Goal: Task Accomplishment & Management: Manage account settings

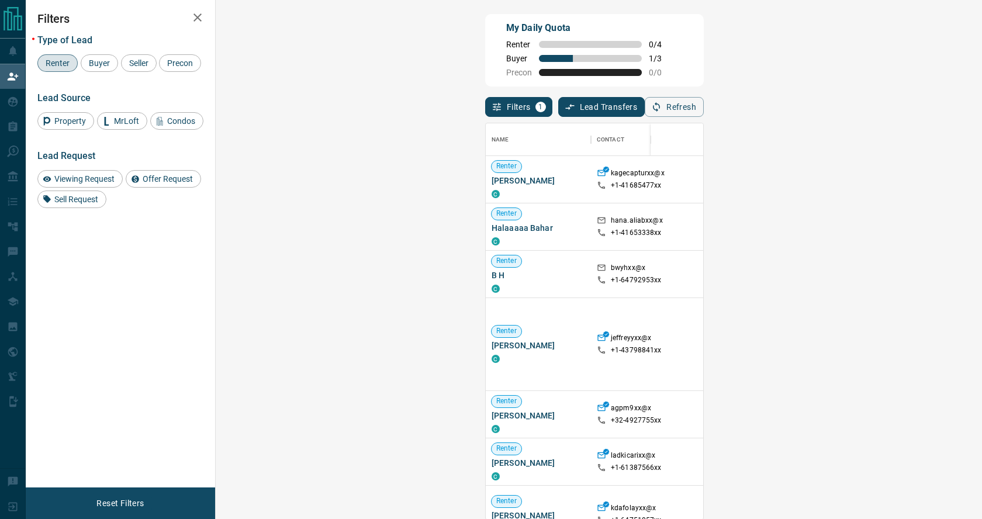
scroll to position [397, 741]
click at [101, 61] on span "Buyer" at bounding box center [99, 62] width 29 height 9
drag, startPoint x: 66, startPoint y: 63, endPoint x: 72, endPoint y: 62, distance: 6.0
click at [68, 63] on span "Renter" at bounding box center [58, 62] width 32 height 9
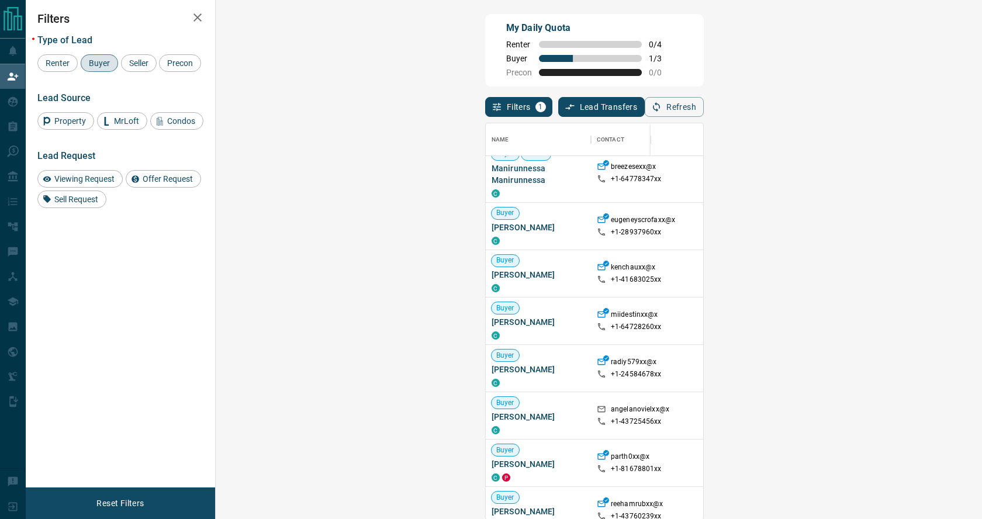
scroll to position [388, 0]
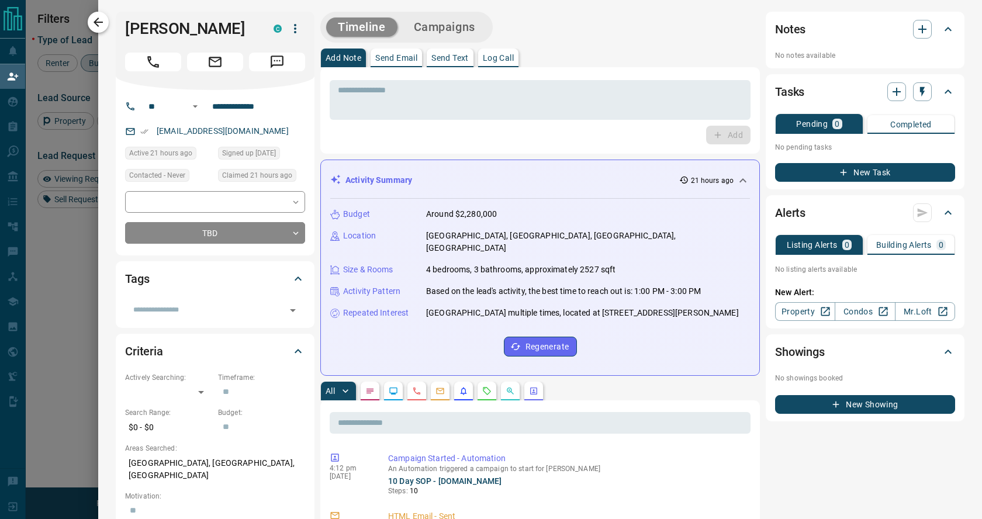
scroll to position [397, 741]
drag, startPoint x: 95, startPoint y: 20, endPoint x: 3, endPoint y: 74, distance: 106.9
click at [95, 20] on icon "button" at bounding box center [98, 22] width 9 height 9
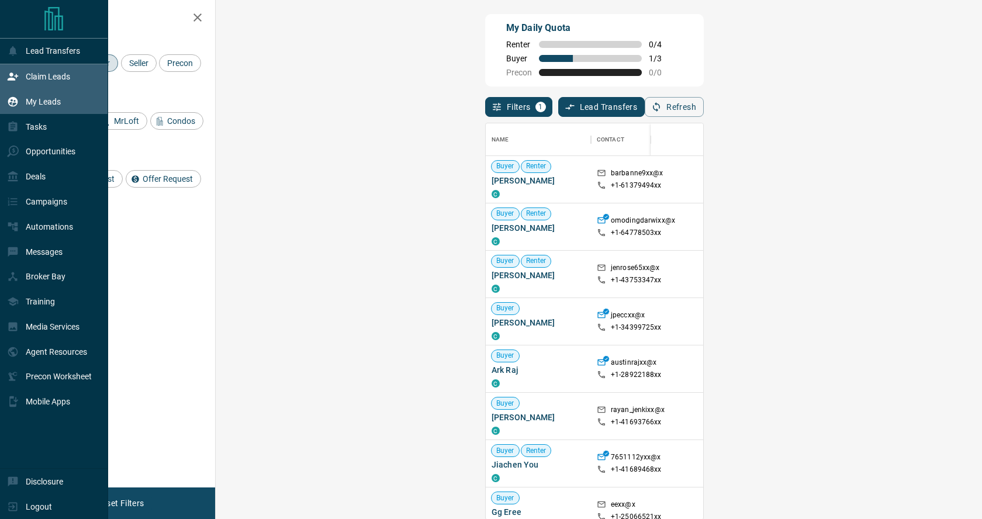
click at [40, 99] on p "My Leads" at bounding box center [43, 101] width 35 height 9
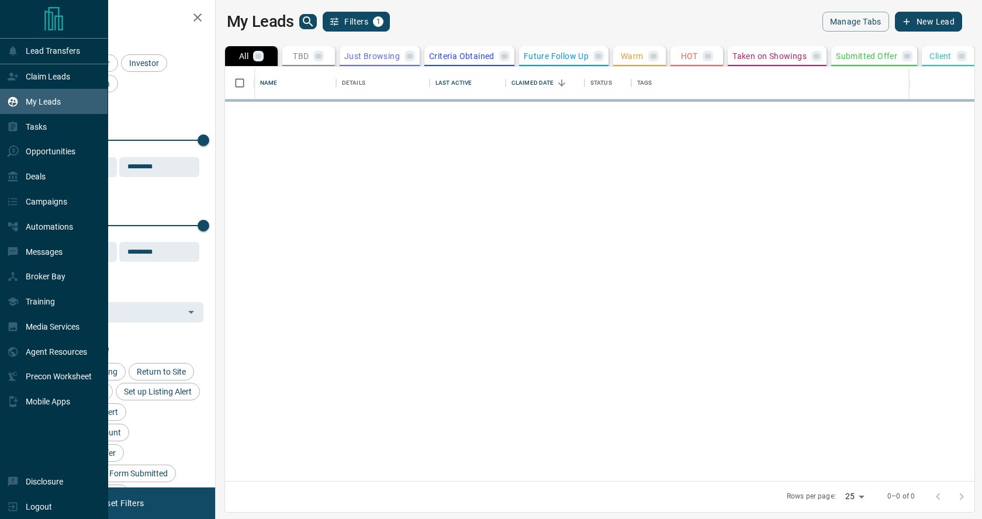
scroll to position [414, 761]
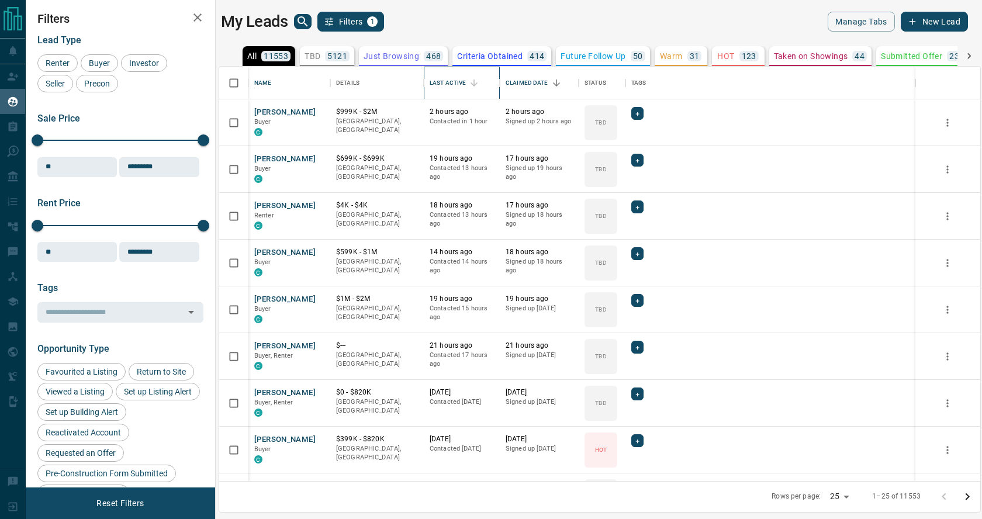
click at [453, 81] on div "Last Active" at bounding box center [448, 83] width 36 height 33
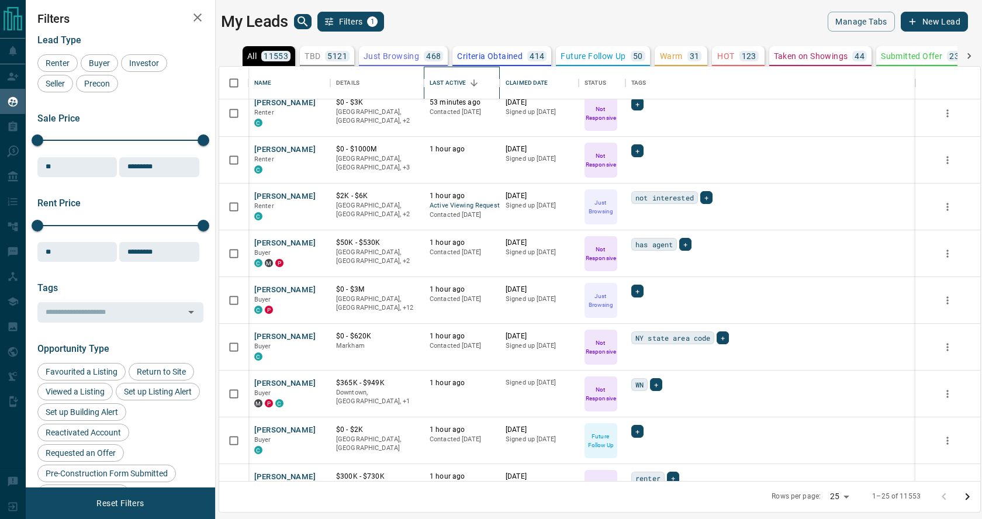
scroll to position [787, 0]
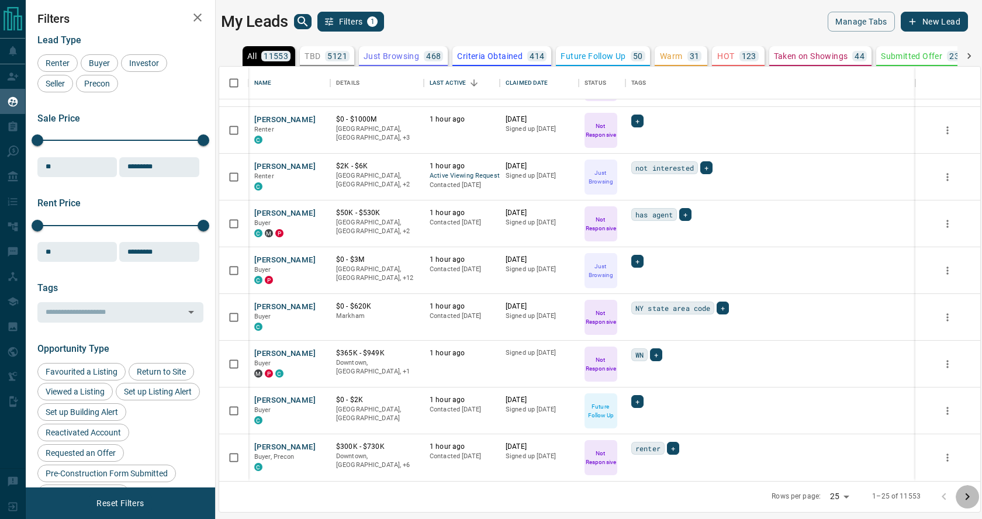
click at [966, 495] on icon "Go to next page" at bounding box center [968, 497] width 14 height 14
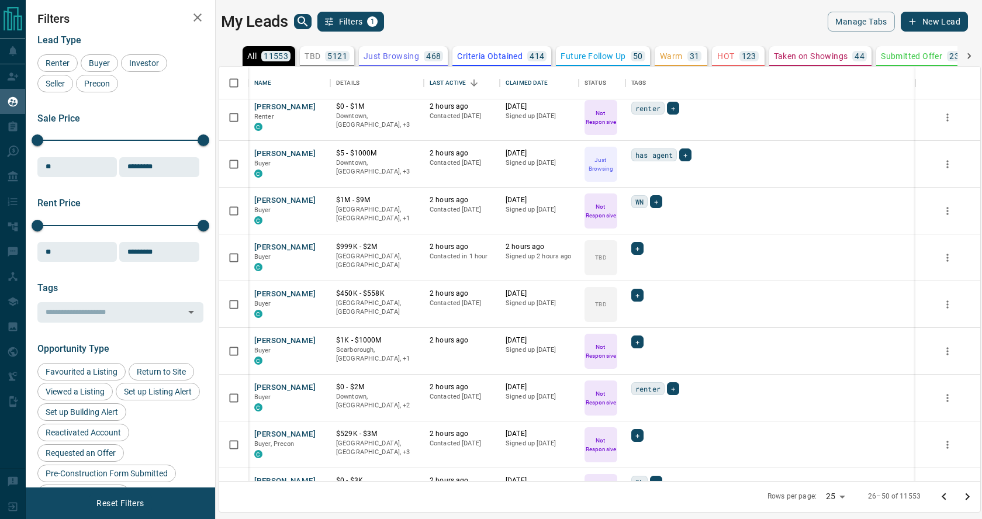
scroll to position [481, 0]
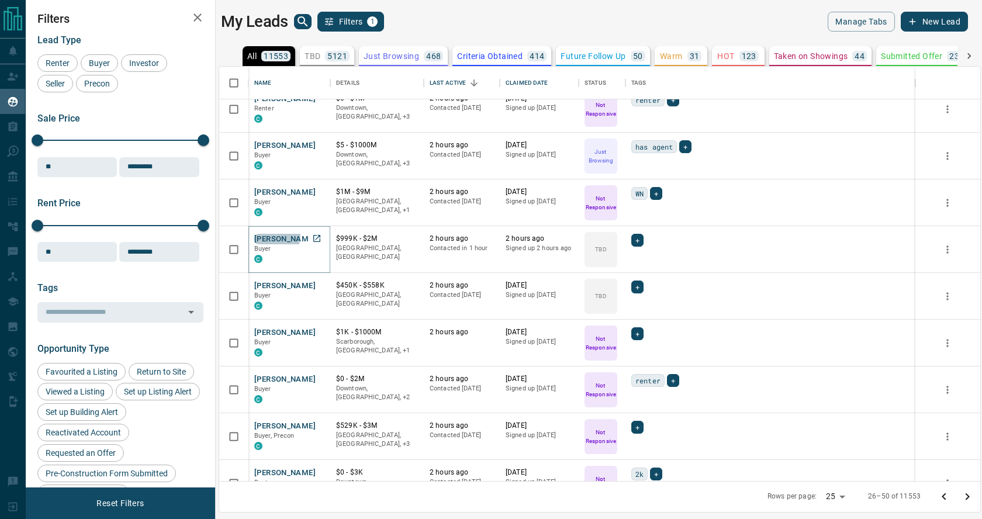
click at [272, 236] on button "[PERSON_NAME]" at bounding box center [284, 239] width 61 height 11
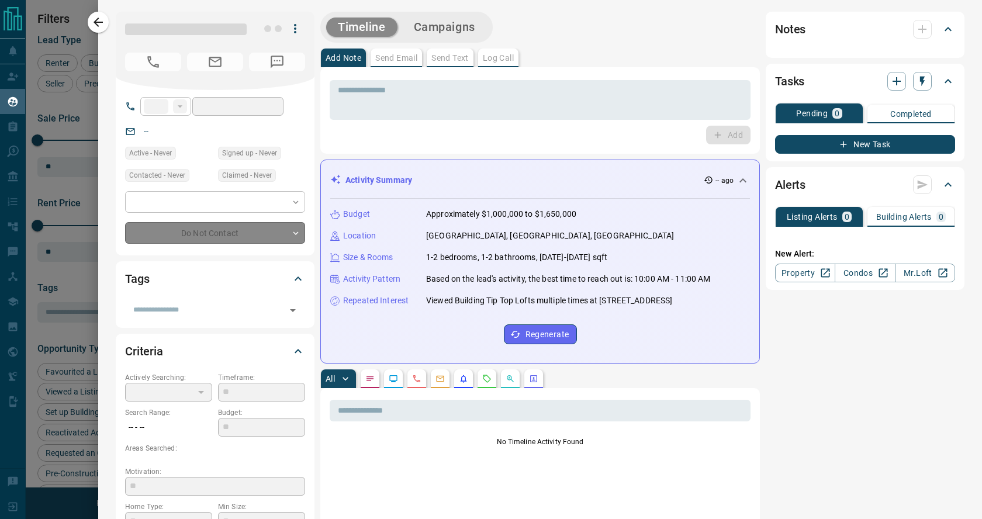
type input "**"
type input "**********"
type input "**"
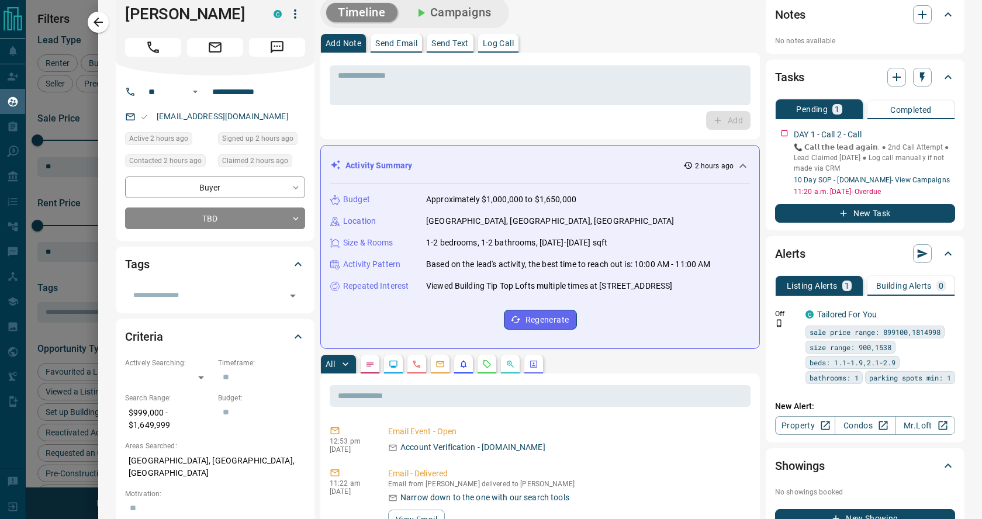
scroll to position [14, 0]
click at [947, 316] on icon "button" at bounding box center [947, 313] width 2 height 7
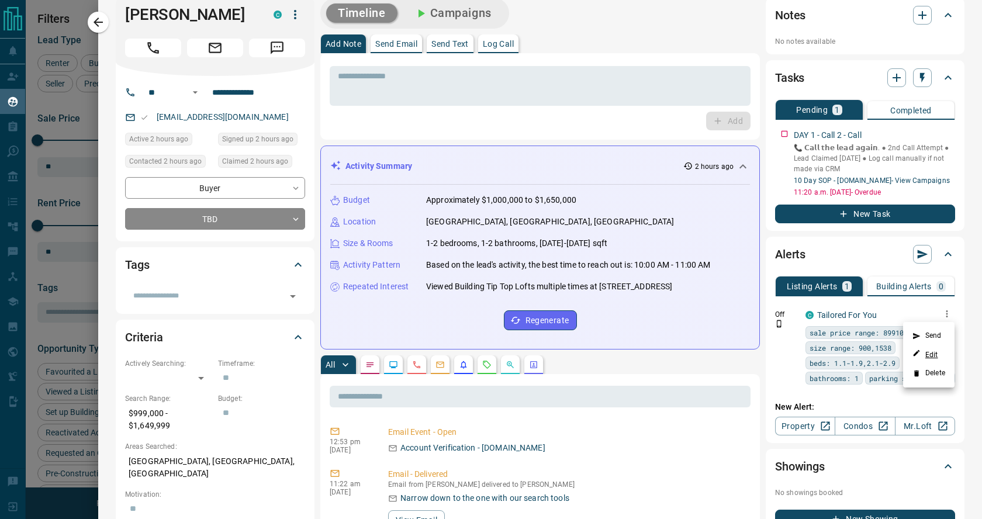
click at [936, 354] on link "Edit" at bounding box center [926, 354] width 26 height 11
click at [279, 44] on div at bounding box center [491, 259] width 982 height 519
click at [276, 46] on icon "Message" at bounding box center [277, 47] width 15 height 15
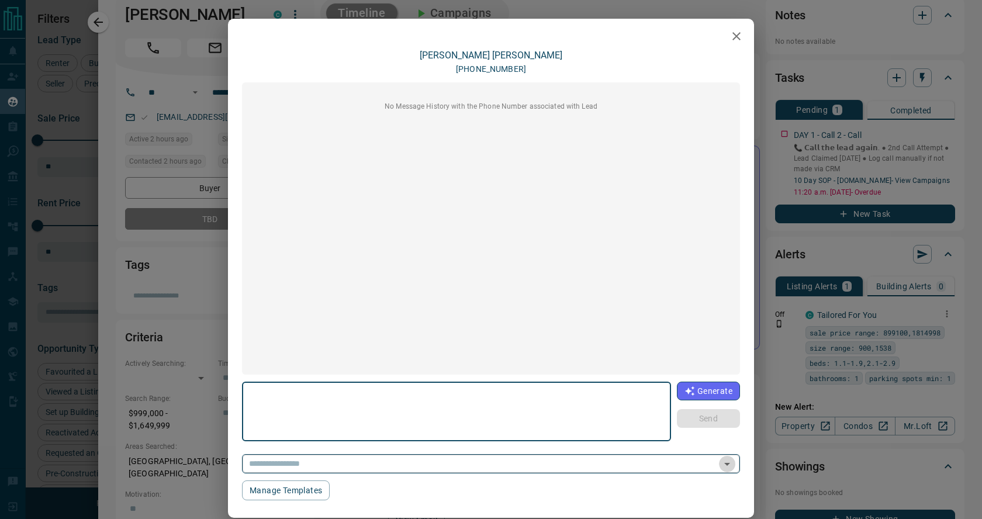
click at [727, 465] on icon "Open" at bounding box center [727, 464] width 14 height 14
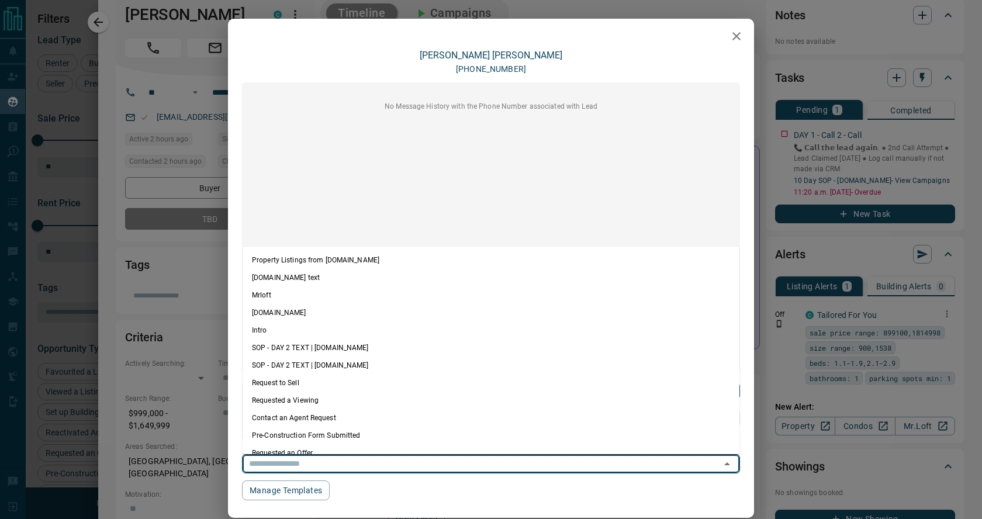
click at [303, 260] on li "Property Listings from [DOMAIN_NAME]" at bounding box center [491, 260] width 497 height 18
type textarea "**********"
type input "**********"
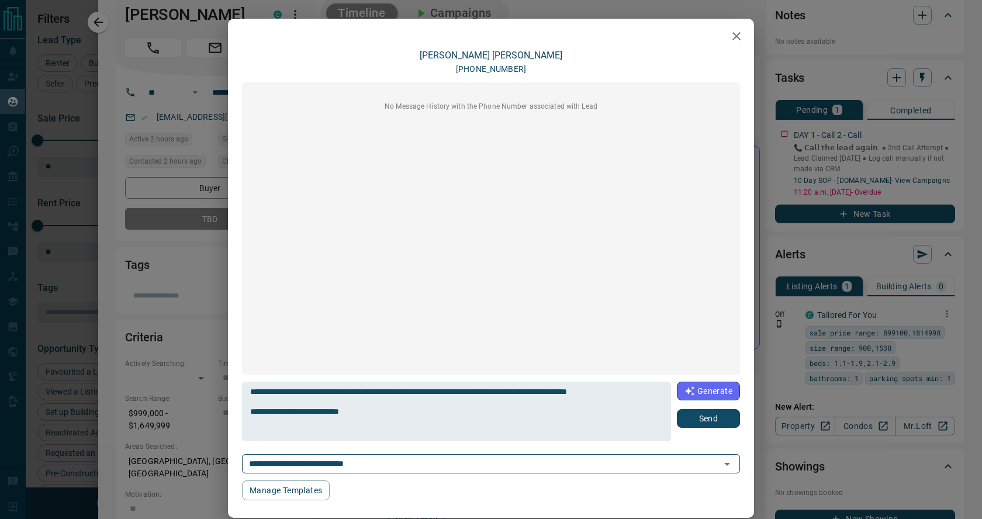
click at [703, 420] on button "Send" at bounding box center [708, 418] width 63 height 19
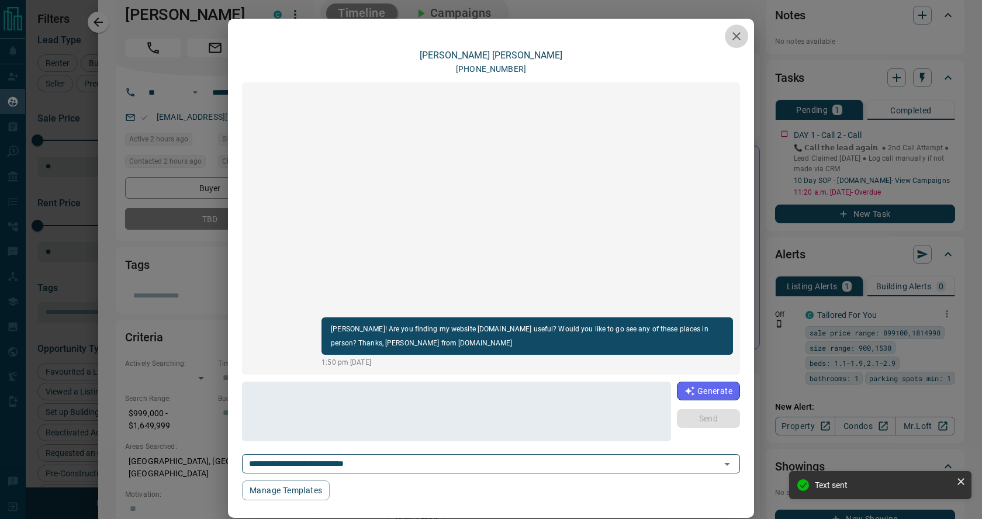
click at [739, 39] on icon "button" at bounding box center [737, 36] width 8 height 8
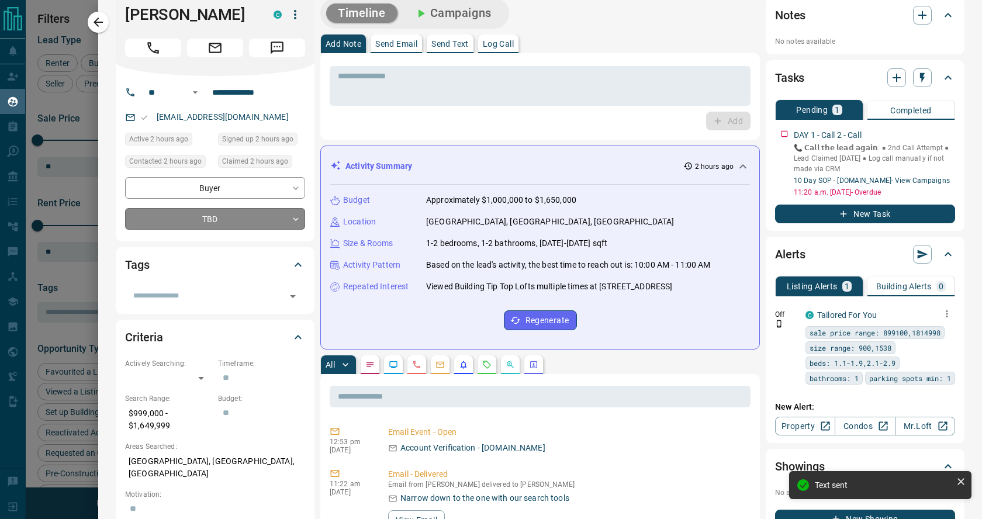
click at [291, 219] on body "Lead Transfers Claim Leads My Leads Tasks Opportunities Deals Campaigns Automat…" at bounding box center [491, 252] width 982 height 505
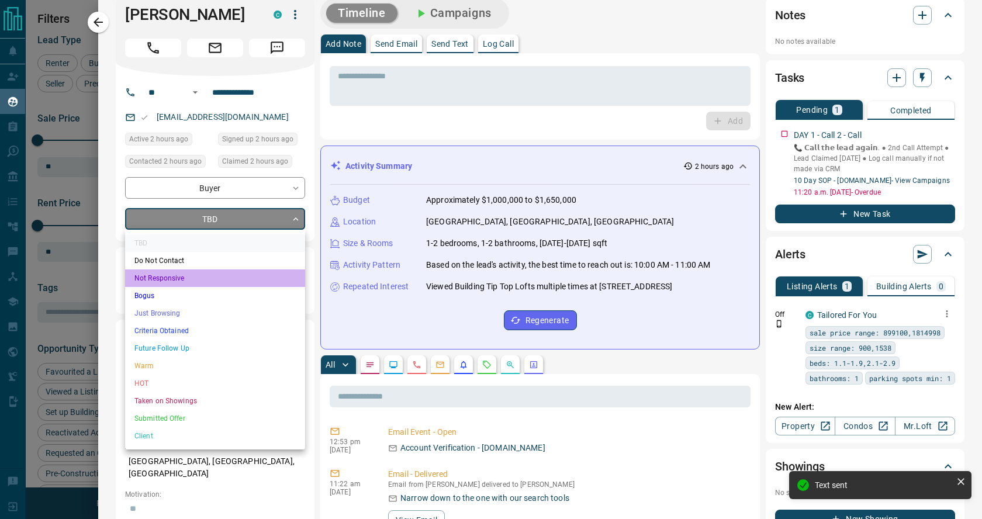
click at [207, 278] on li "Not Responsive" at bounding box center [215, 279] width 180 height 18
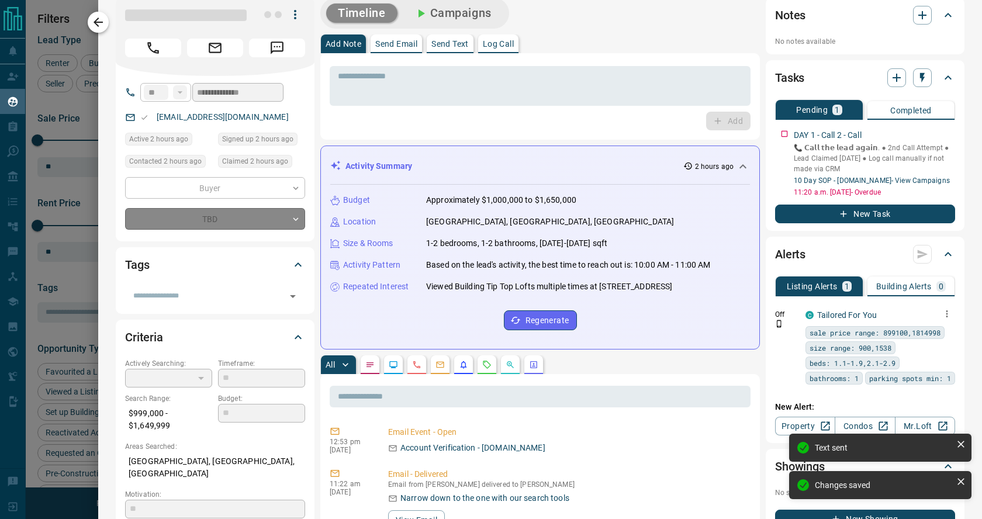
type input "*"
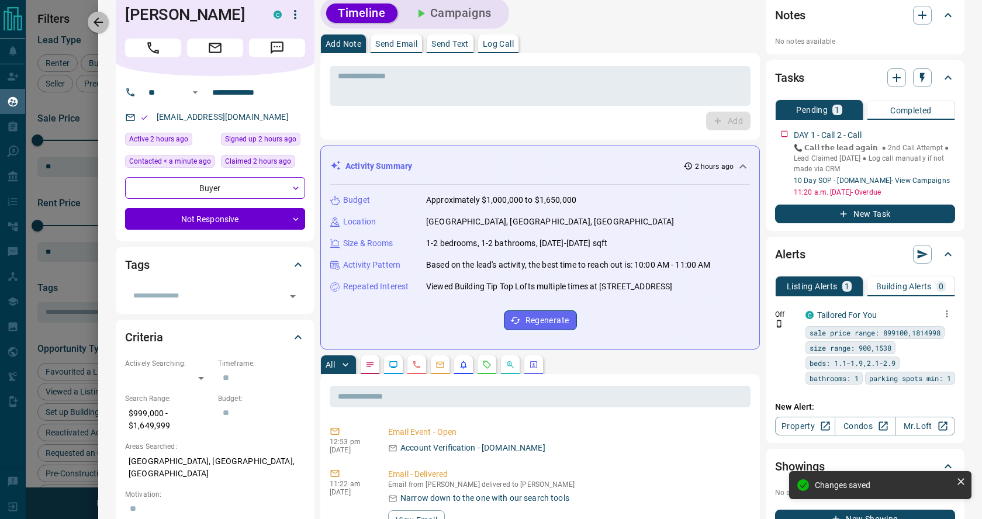
click at [96, 21] on icon "button" at bounding box center [98, 22] width 14 height 14
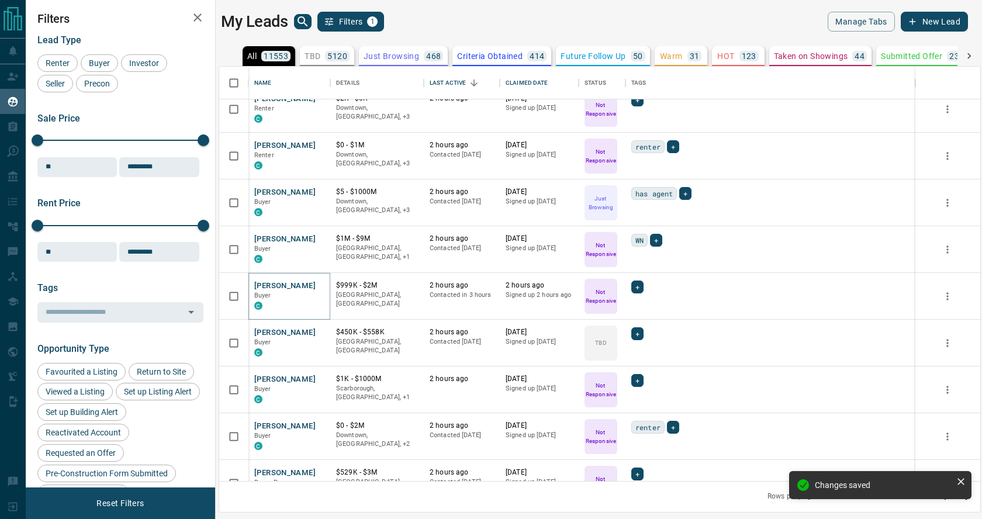
scroll to position [528, 0]
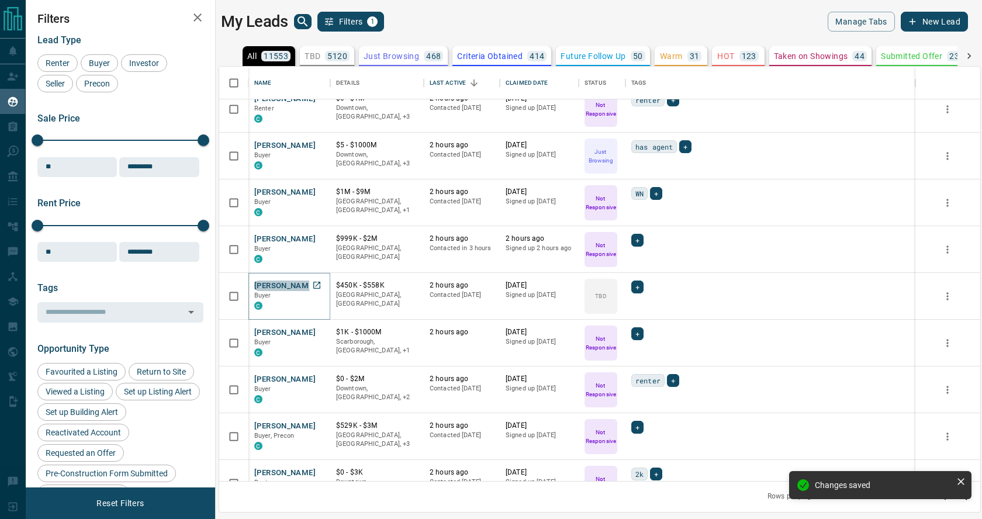
click at [286, 287] on button "[PERSON_NAME]" at bounding box center [284, 286] width 61 height 11
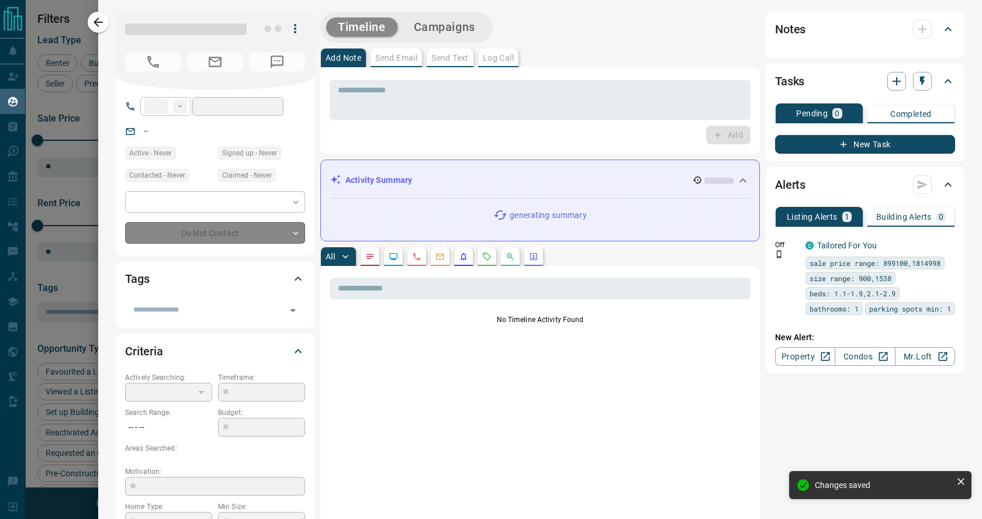
type input "**"
type input "**********"
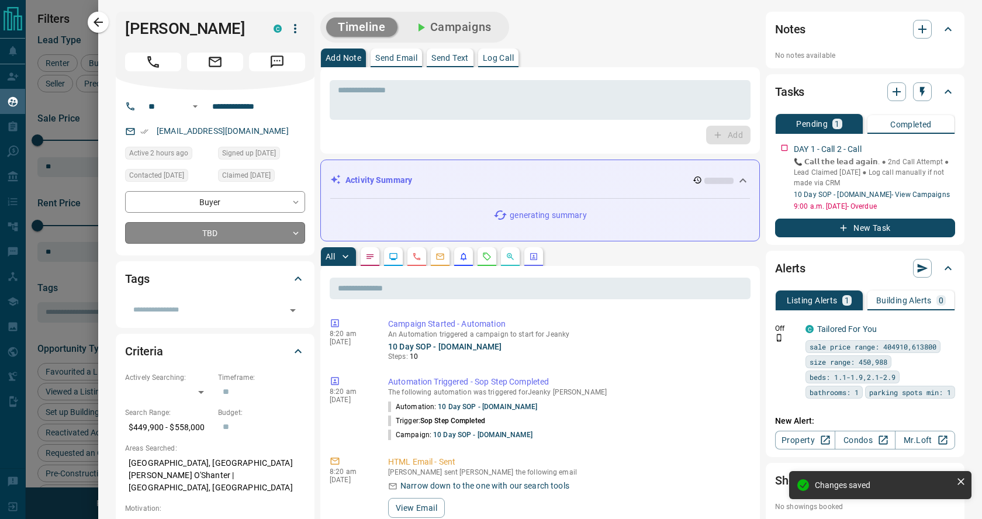
click at [292, 232] on body "Lead Transfers Claim Leads My Leads Tasks Opportunities Deals Campaigns Automat…" at bounding box center [491, 252] width 982 height 505
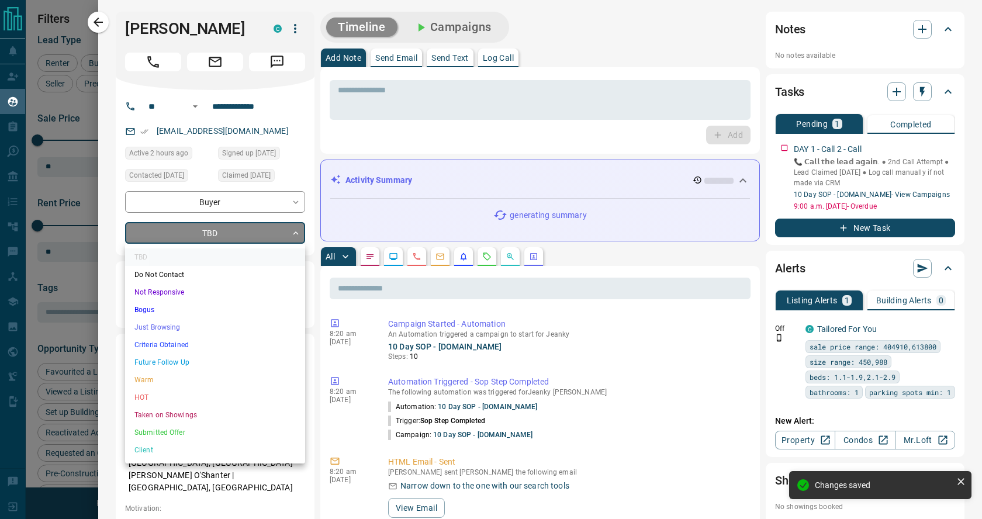
click at [201, 291] on li "Not Responsive" at bounding box center [215, 293] width 180 height 18
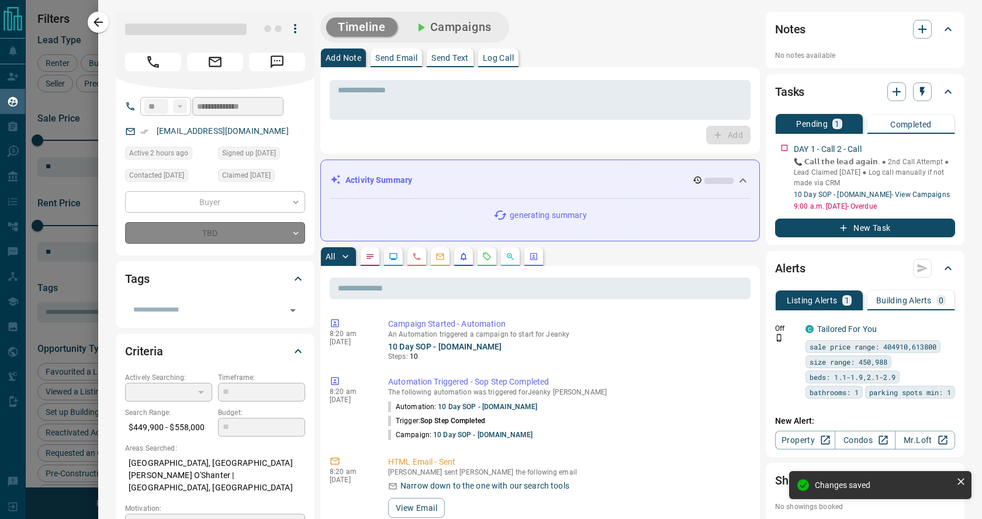
type input "*"
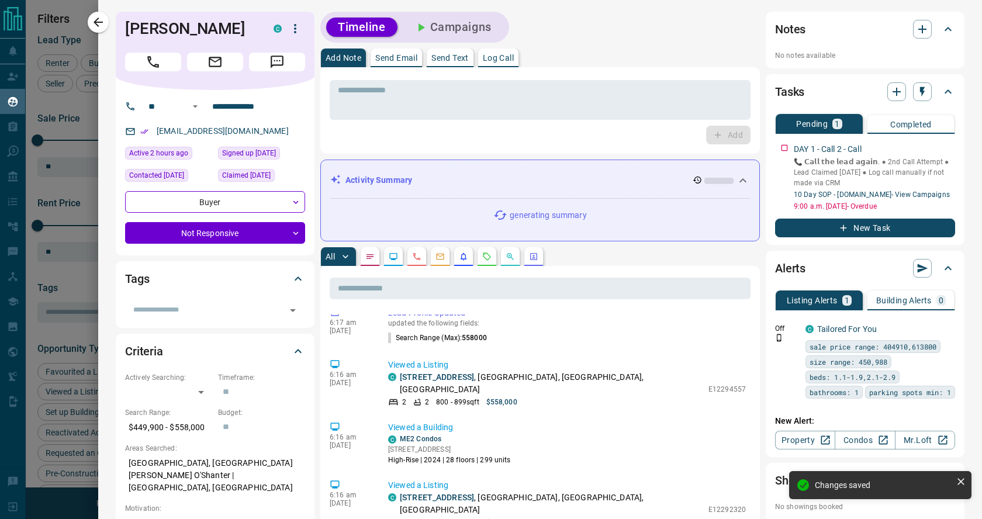
scroll to position [332, 0]
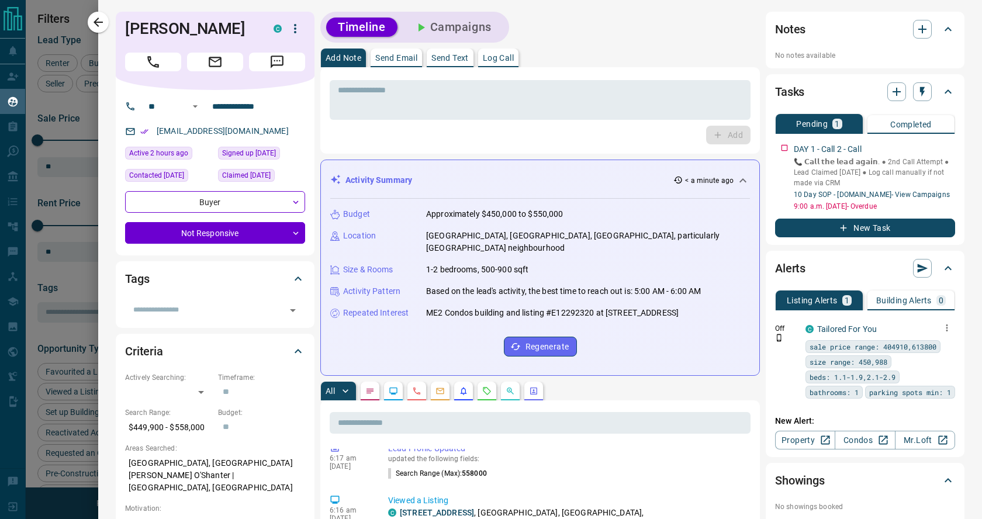
click at [947, 329] on icon "button" at bounding box center [947, 327] width 2 height 7
click at [932, 368] on link "Edit" at bounding box center [926, 368] width 26 height 11
click at [102, 22] on div at bounding box center [491, 259] width 982 height 519
click at [98, 23] on icon "button" at bounding box center [98, 22] width 14 height 14
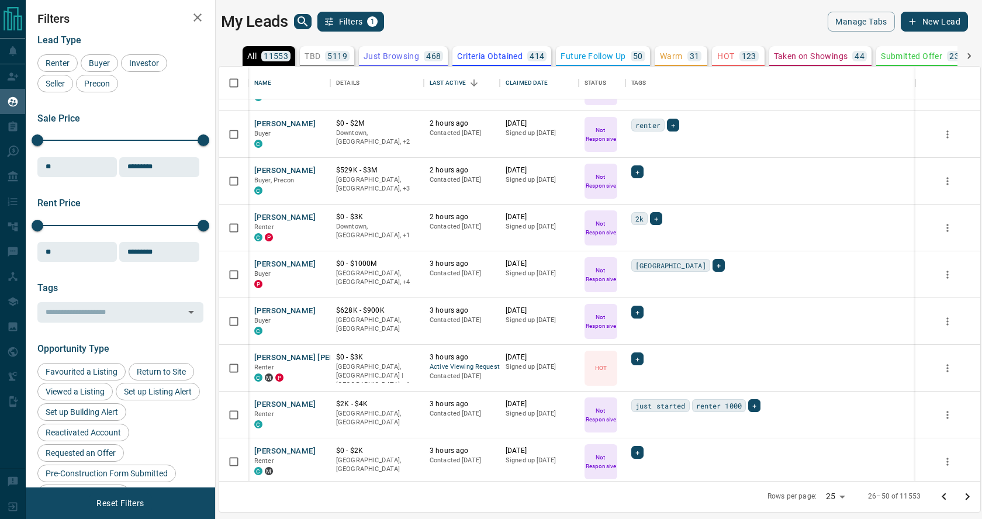
scroll to position [787, 0]
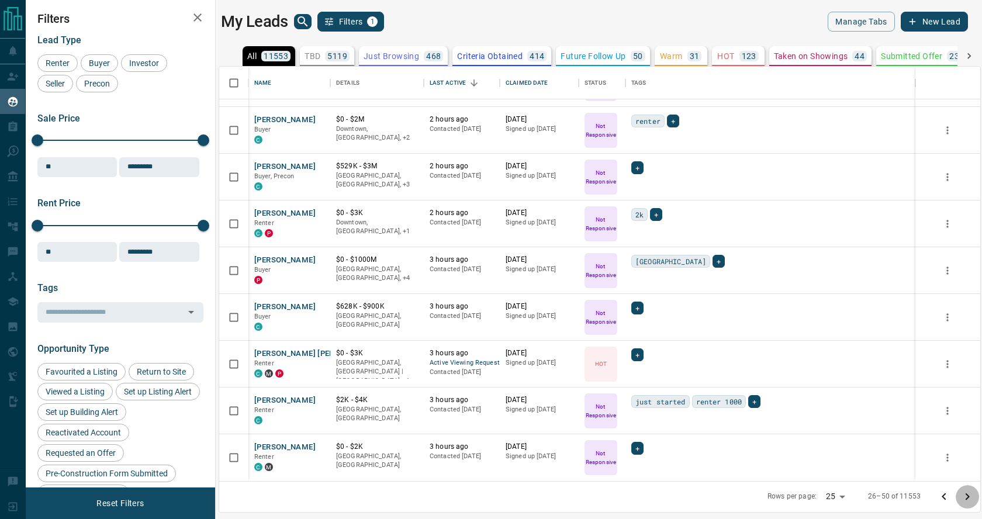
click at [969, 496] on icon "Go to next page" at bounding box center [968, 496] width 4 height 7
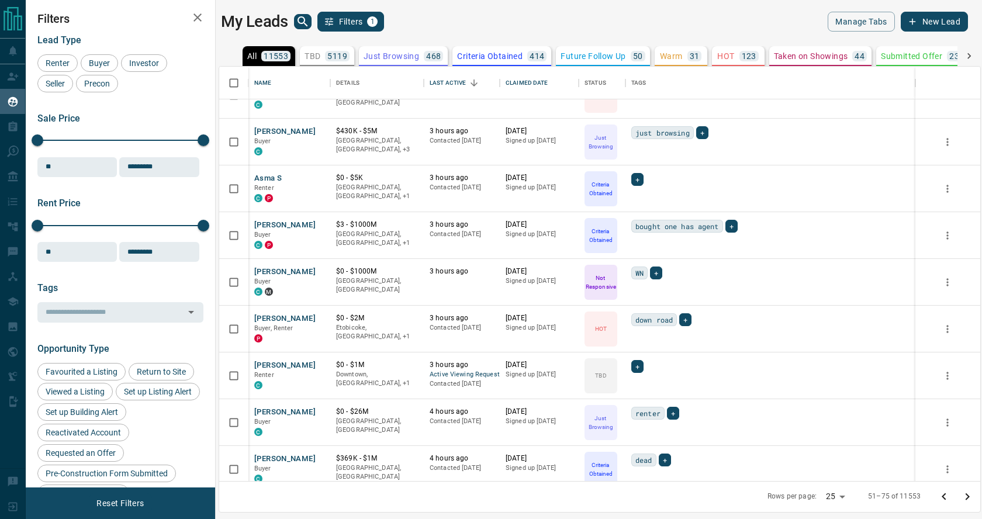
scroll to position [124, 0]
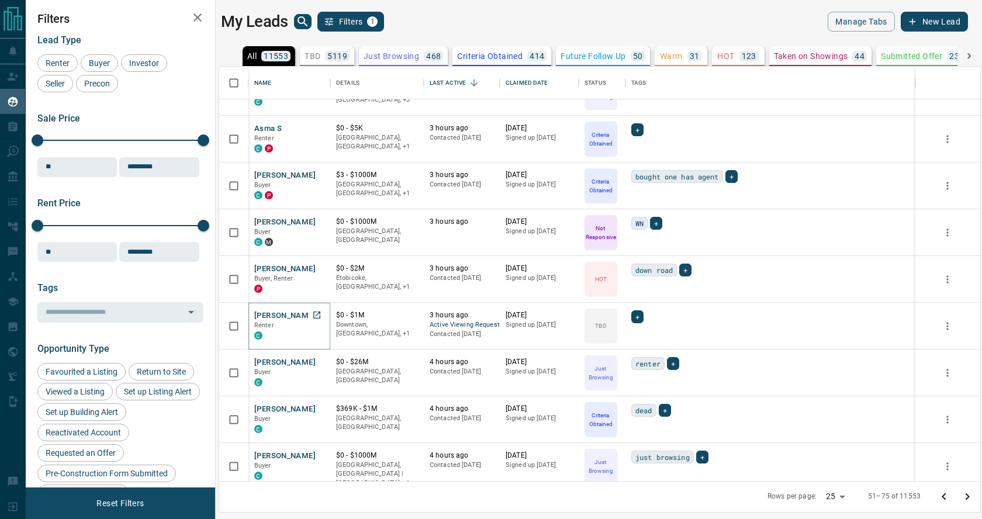
click at [275, 315] on button "[PERSON_NAME]" at bounding box center [284, 315] width 61 height 11
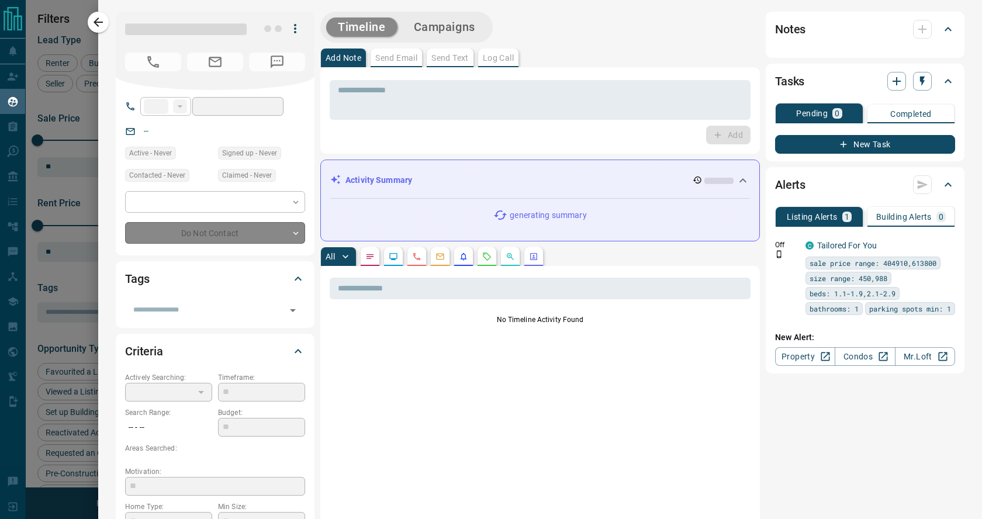
type input "**"
type input "**********"
type input "**"
type input "*"
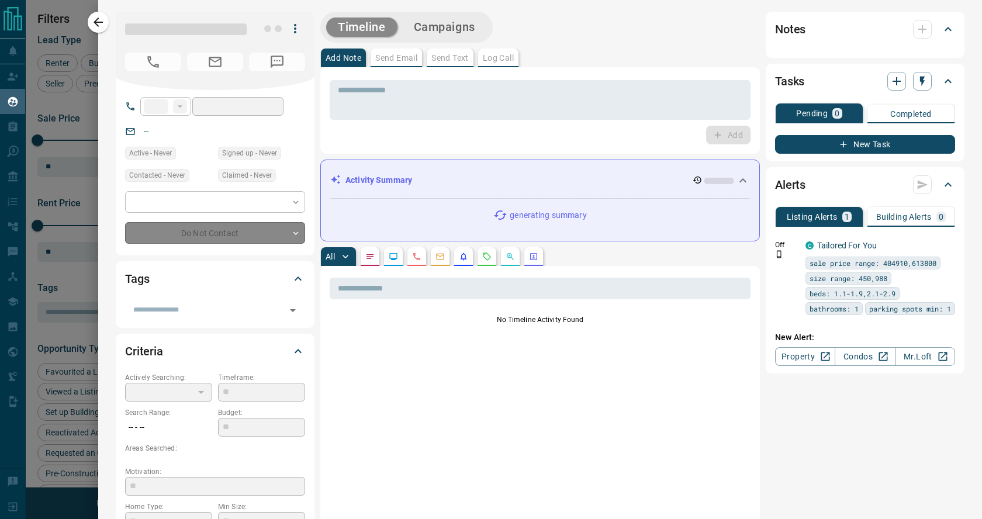
type input "**********"
type input "*******"
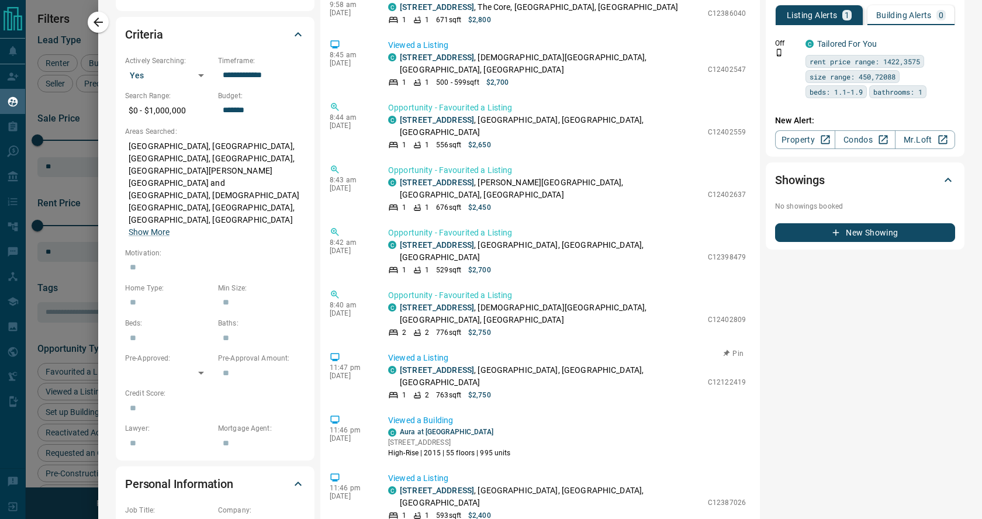
scroll to position [92, 0]
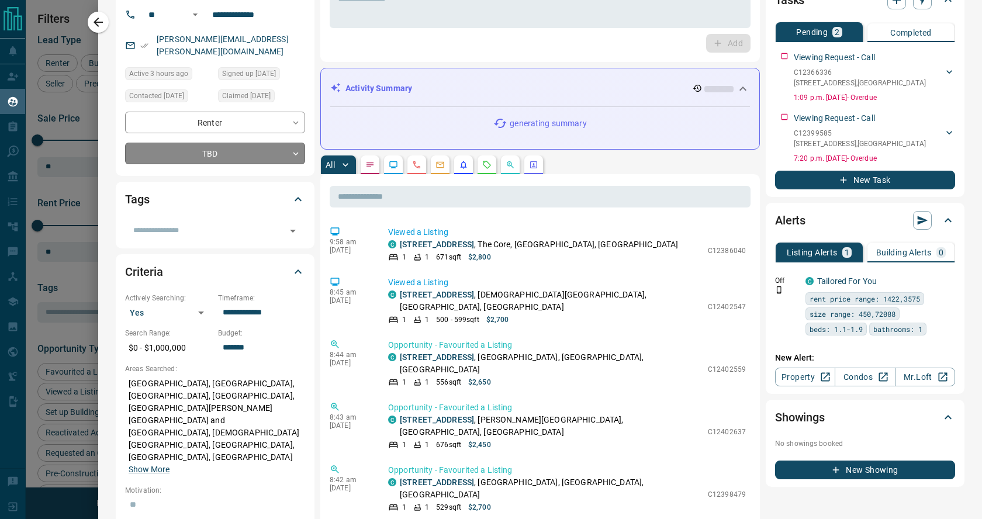
click at [293, 138] on body "Lead Transfers Claim Leads My Leads Tasks Opportunities Deals Campaigns Automat…" at bounding box center [491, 252] width 982 height 505
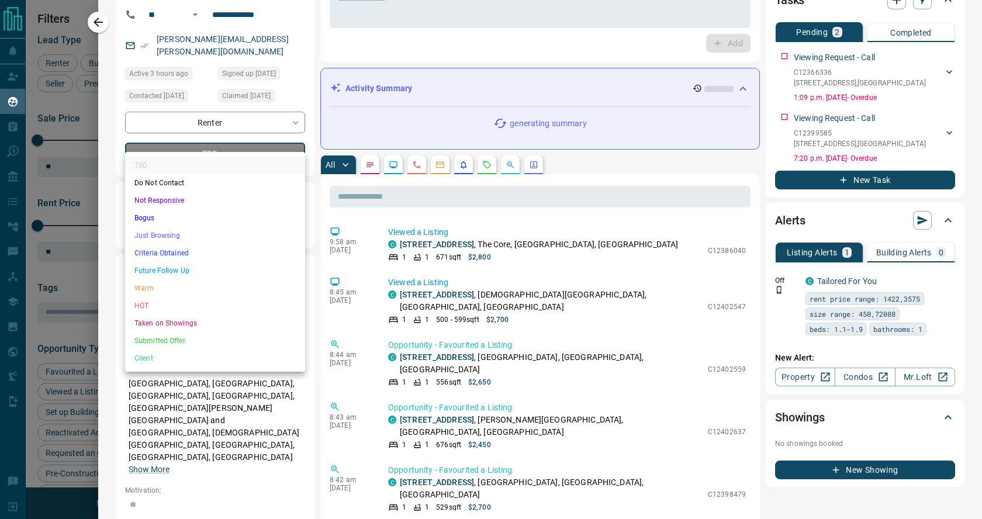
click at [246, 201] on li "Not Responsive" at bounding box center [215, 201] width 180 height 18
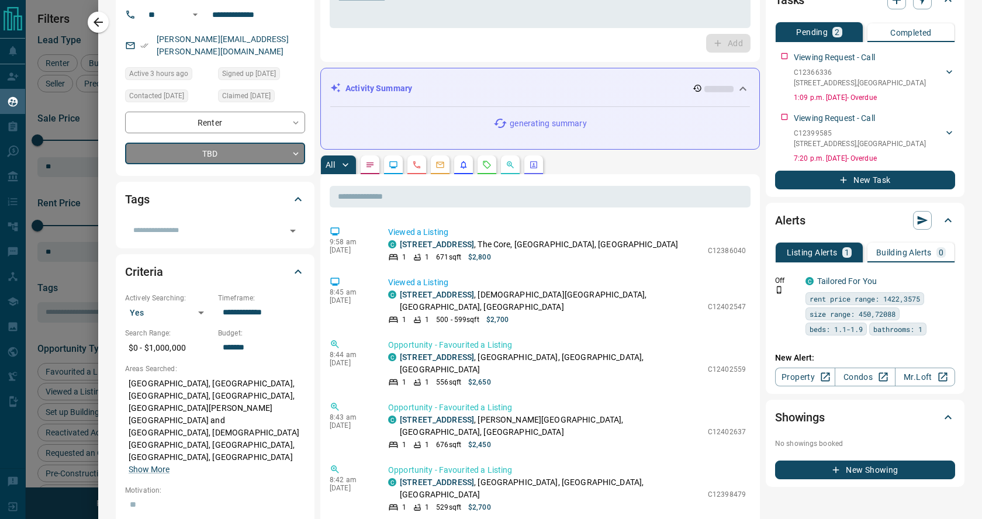
type input "*"
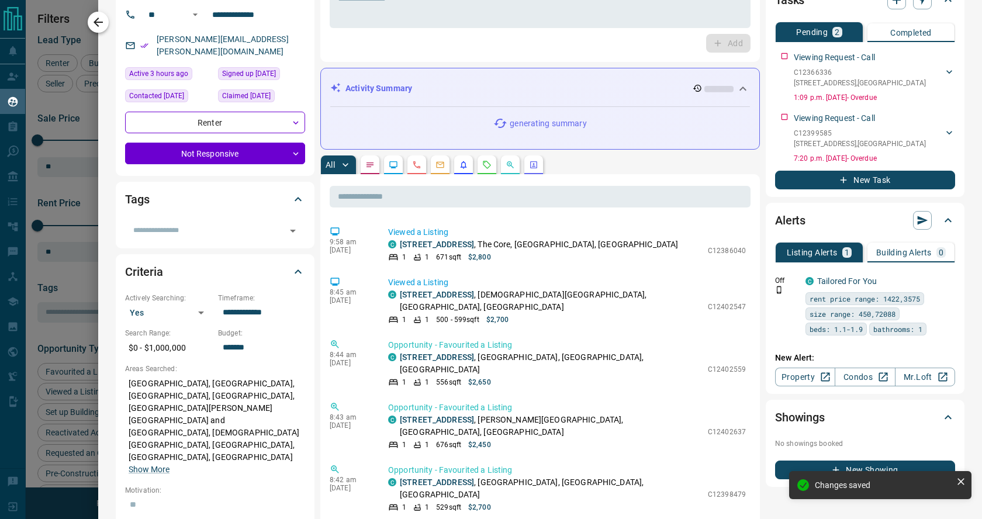
click at [97, 23] on icon "button" at bounding box center [98, 22] width 14 height 14
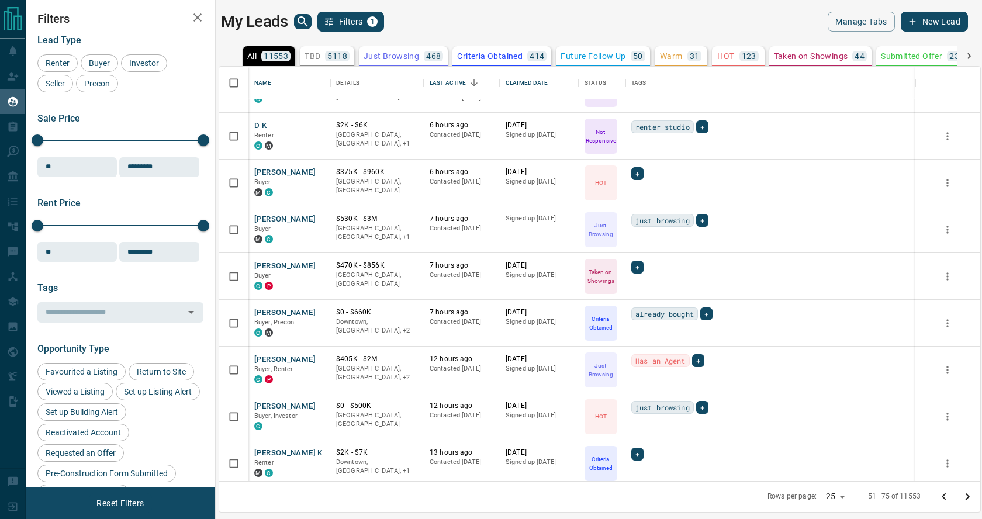
scroll to position [787, 0]
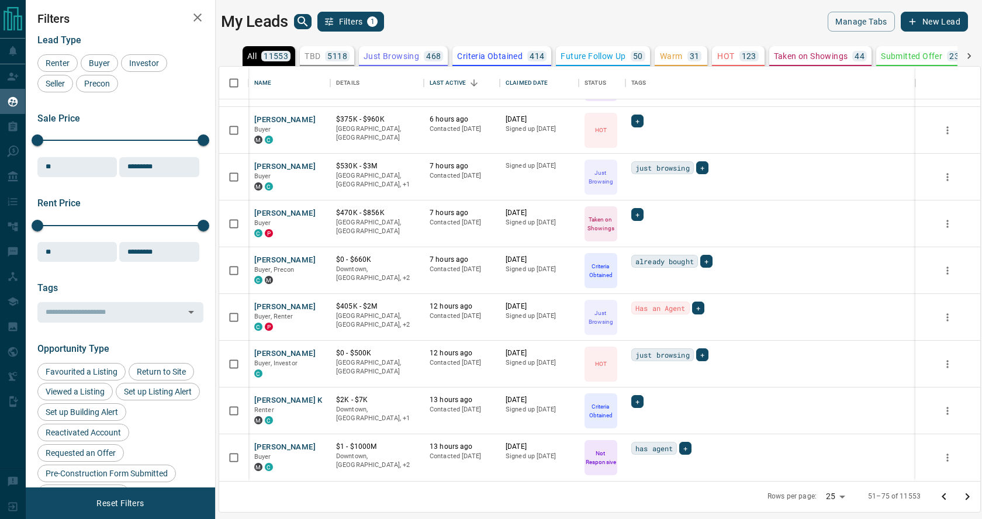
click at [967, 498] on icon "Go to next page" at bounding box center [968, 496] width 4 height 7
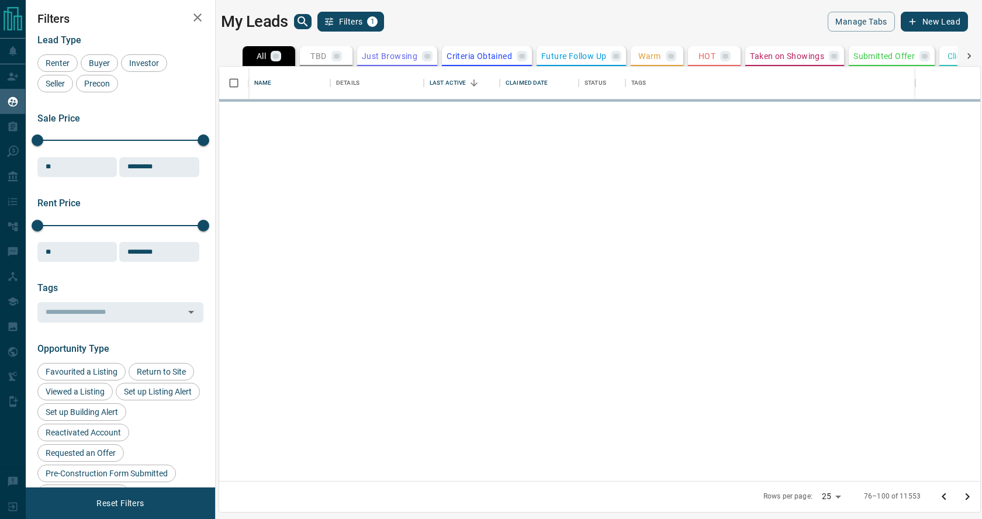
scroll to position [0, 0]
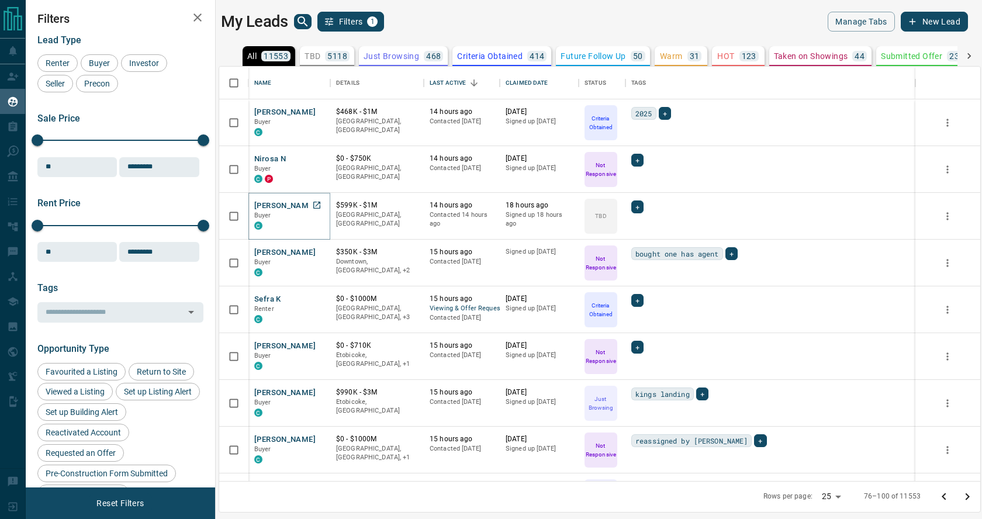
click at [279, 206] on button "[PERSON_NAME]" at bounding box center [284, 206] width 61 height 11
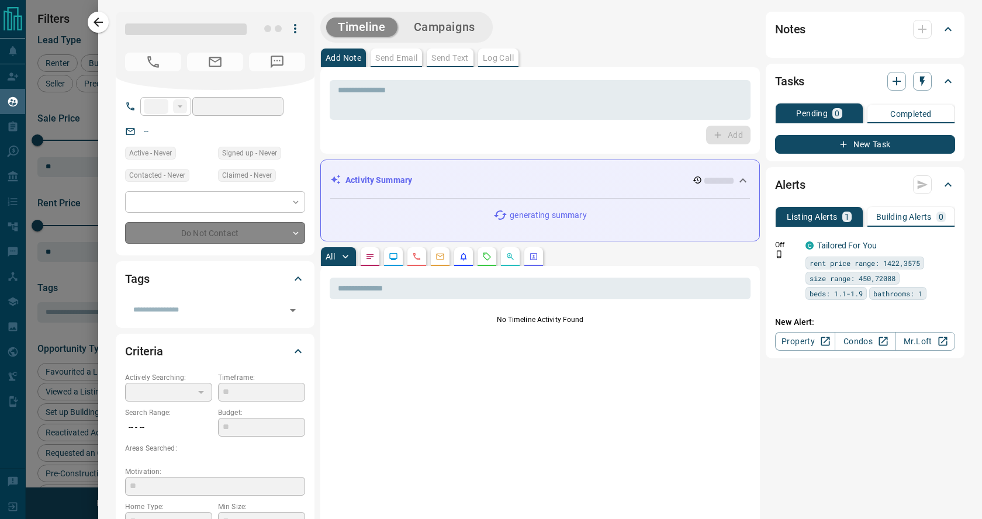
type input "**"
type input "**********"
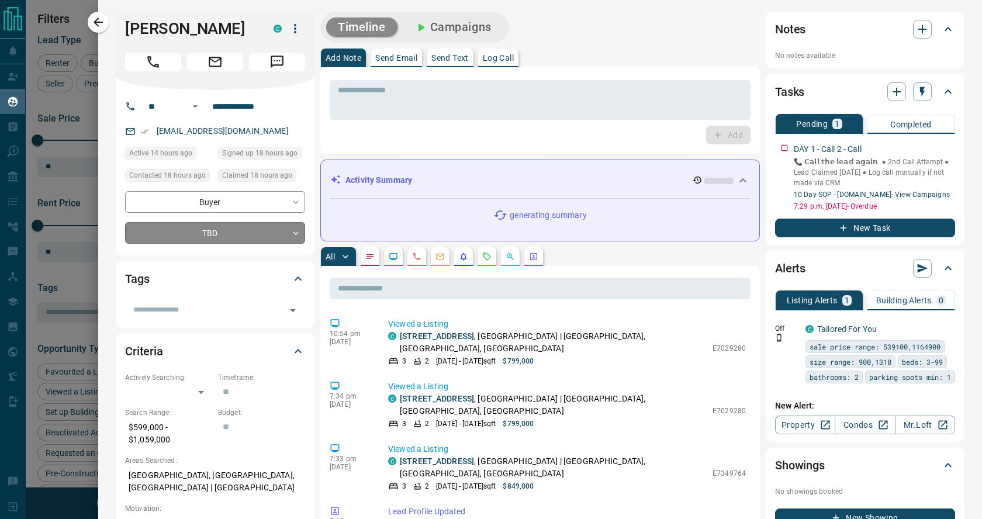
click at [292, 233] on body "Lead Transfers Claim Leads My Leads Tasks Opportunities Deals Campaigns Automat…" at bounding box center [491, 252] width 982 height 505
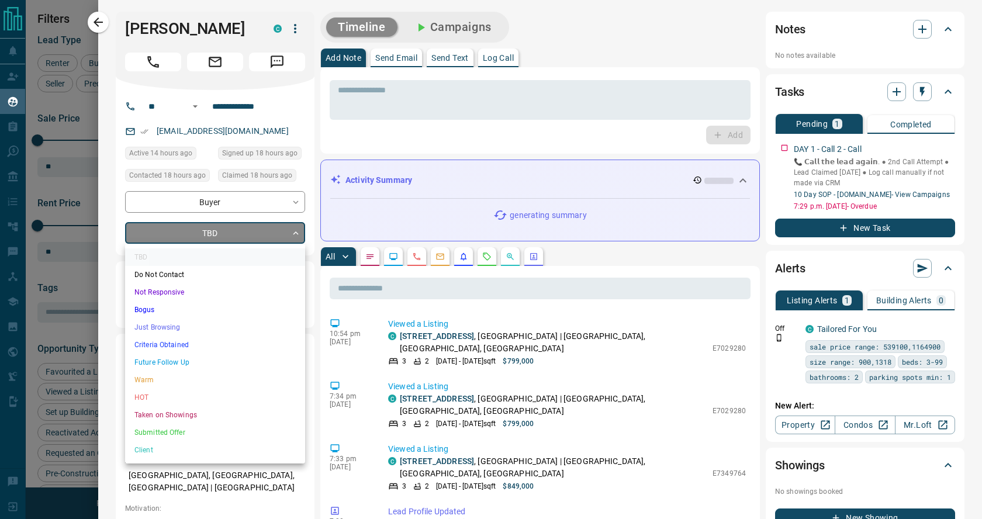
click at [211, 292] on li "Not Responsive" at bounding box center [215, 293] width 180 height 18
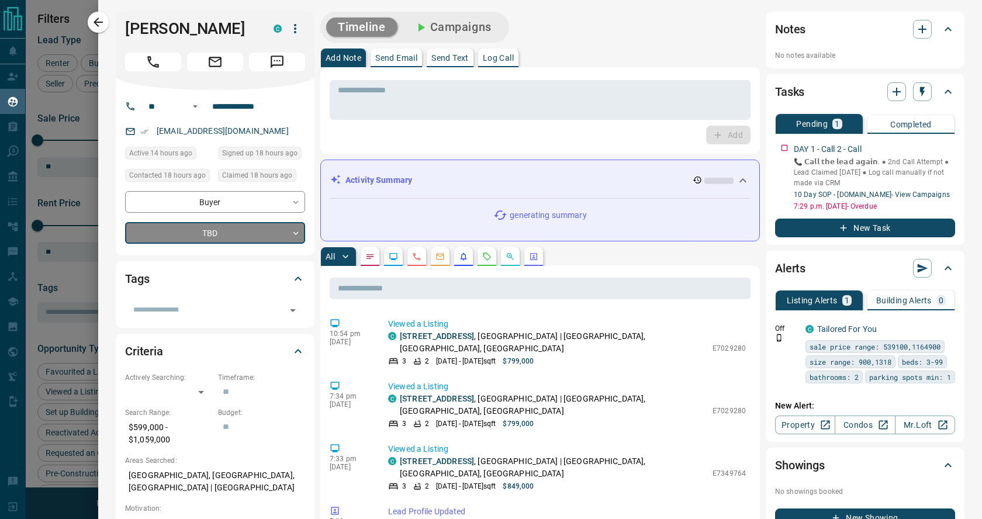
type input "*"
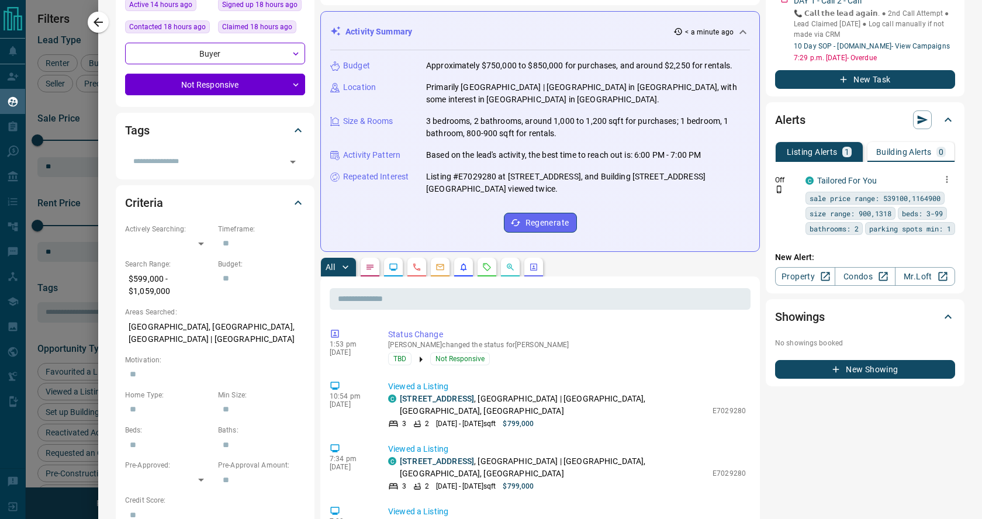
scroll to position [140, 0]
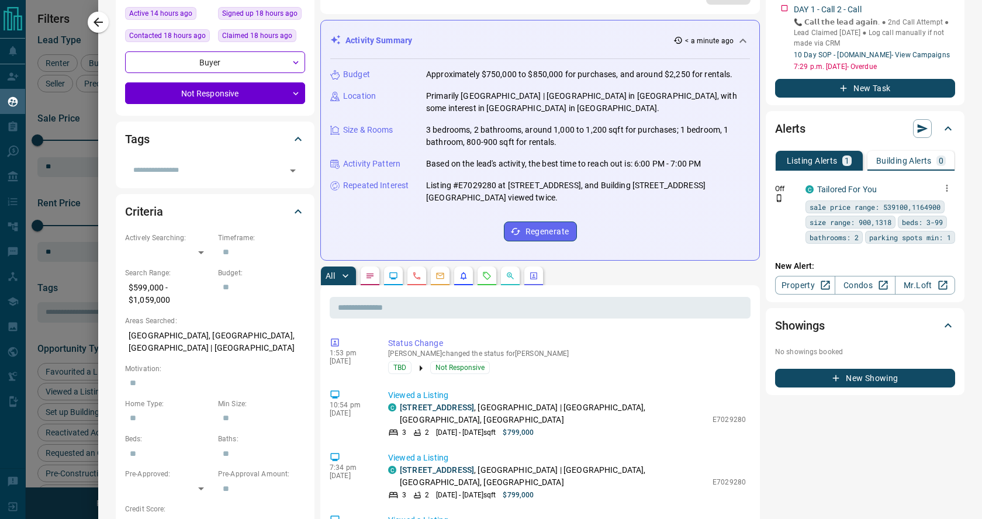
click at [949, 189] on icon "button" at bounding box center [947, 188] width 11 height 11
click at [936, 227] on link "Edit" at bounding box center [926, 228] width 26 height 11
click at [758, 292] on div at bounding box center [491, 259] width 982 height 519
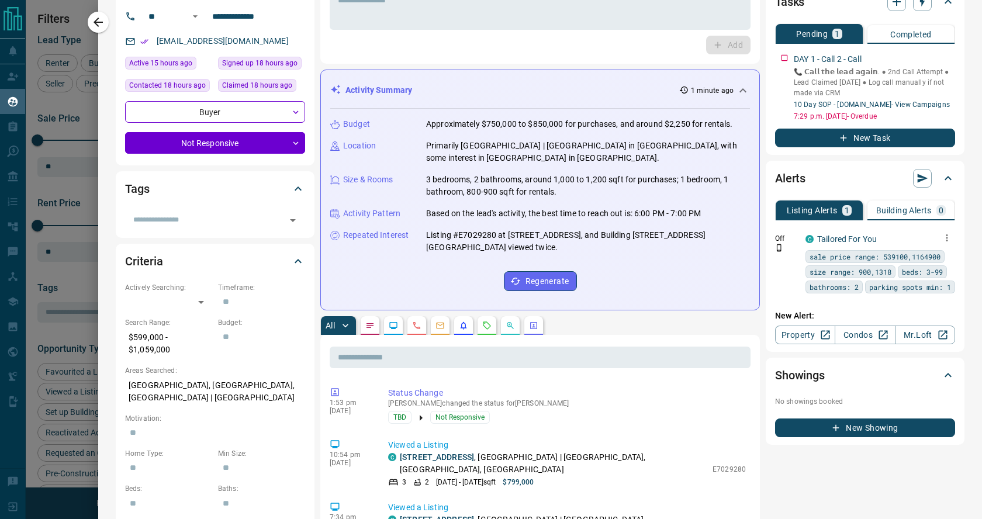
scroll to position [0, 0]
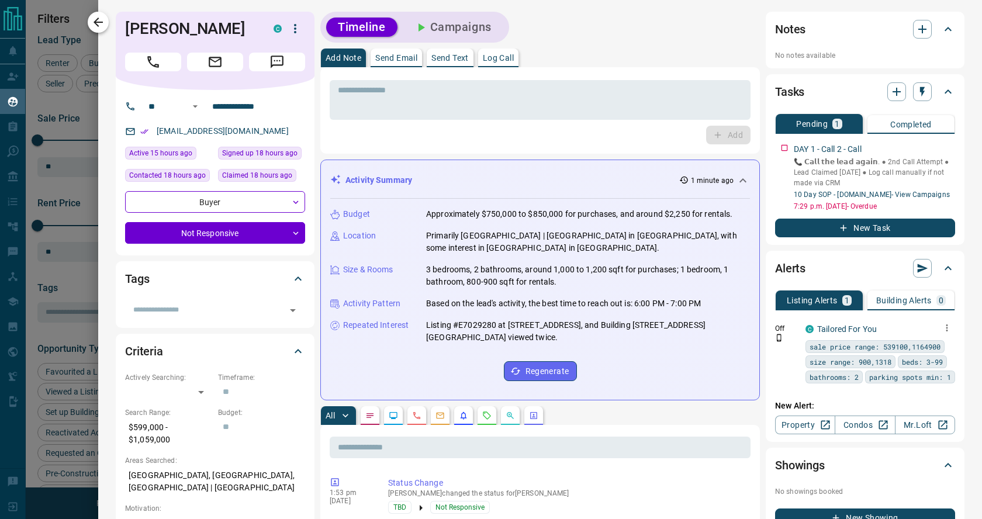
click at [98, 19] on icon "button" at bounding box center [98, 22] width 9 height 9
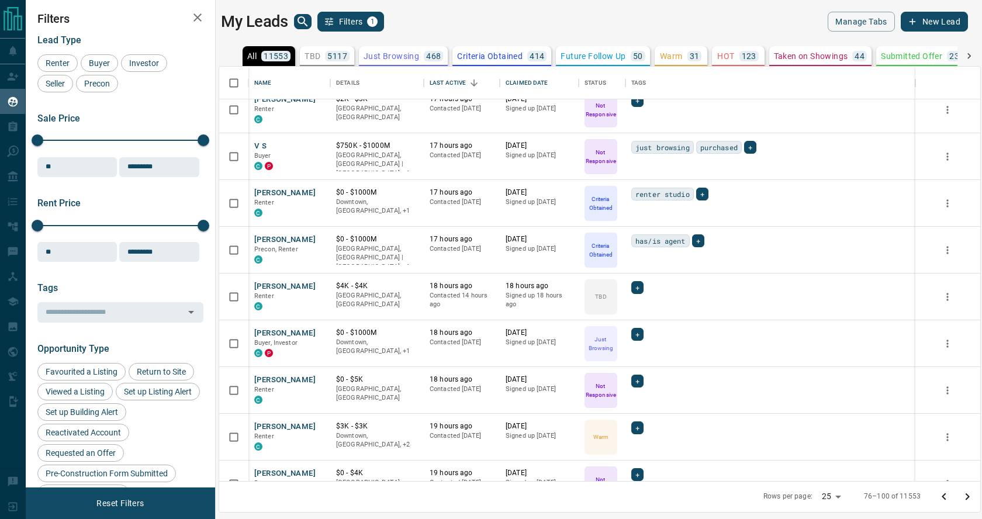
scroll to position [482, 0]
click at [0, 0] on icon at bounding box center [0, 0] width 0 height 0
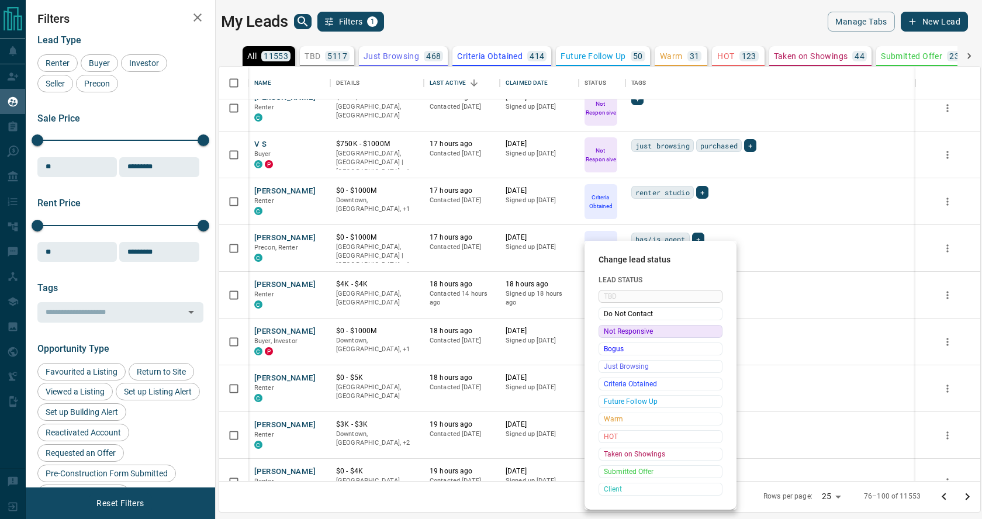
click at [619, 328] on span "Not Responsive" at bounding box center [660, 332] width 113 height 12
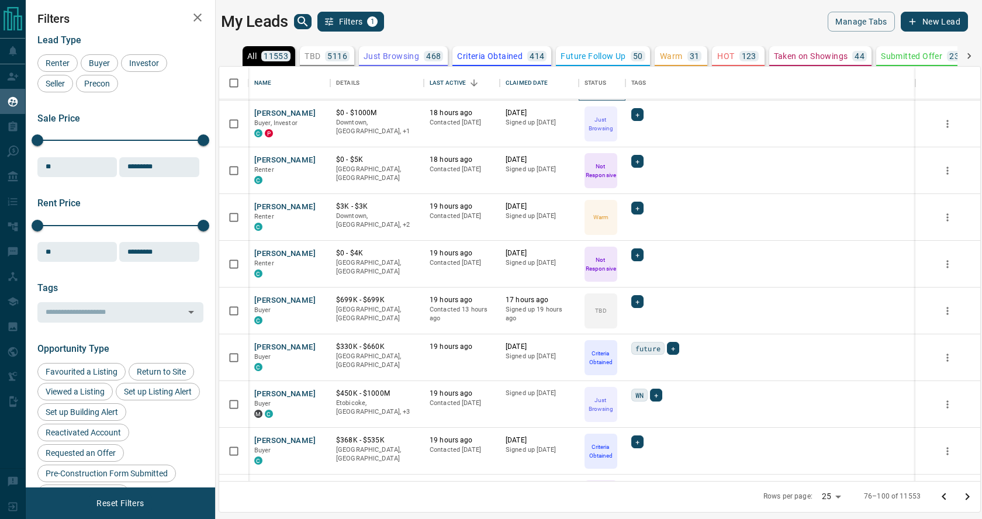
scroll to position [701, 0]
click at [275, 299] on button "[PERSON_NAME]" at bounding box center [284, 300] width 61 height 11
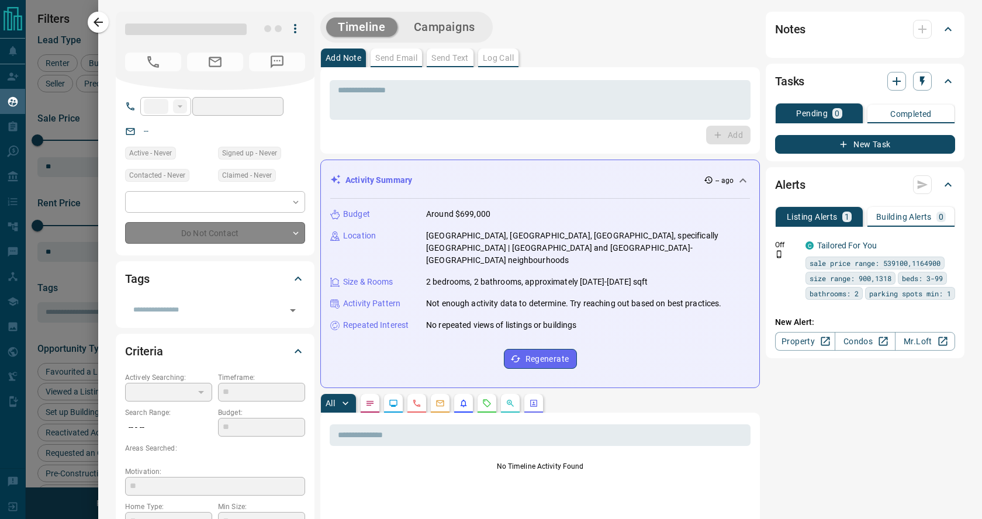
type input "**"
type input "**********"
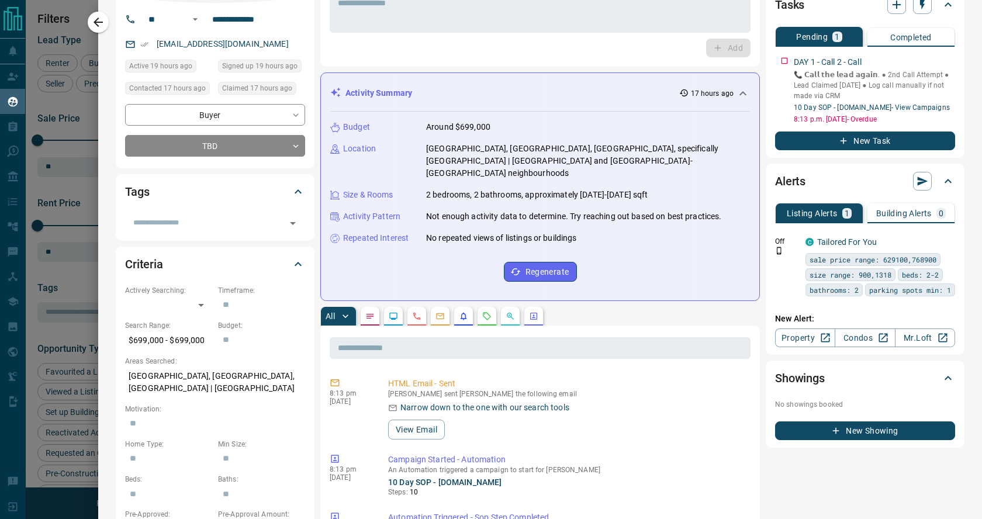
scroll to position [0, 0]
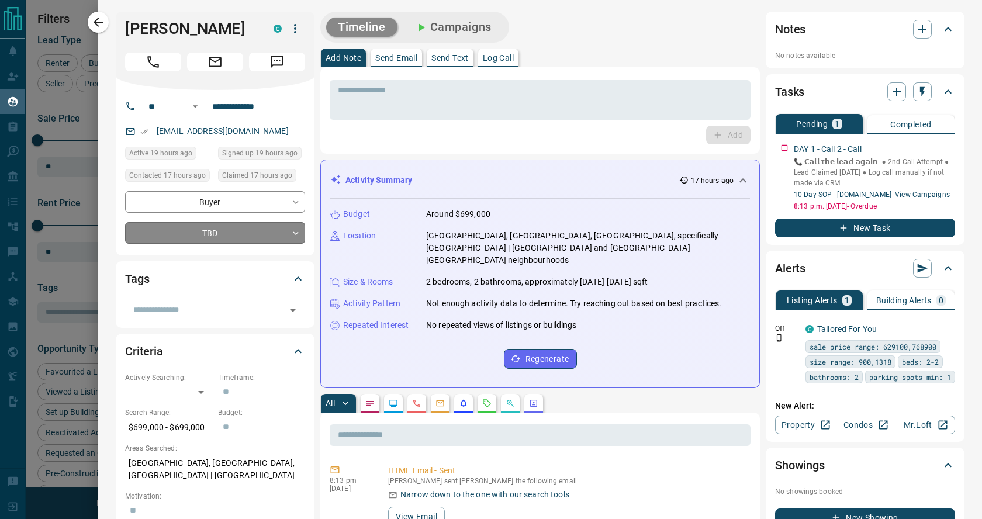
click at [293, 229] on body "Lead Transfers Claim Leads My Leads Tasks Opportunities Deals Campaigns Automat…" at bounding box center [491, 252] width 982 height 505
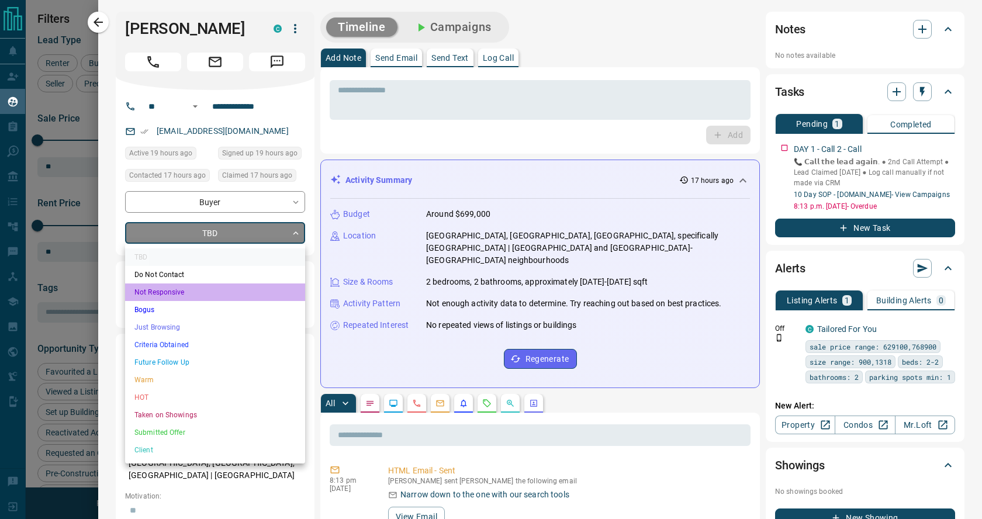
click at [210, 293] on li "Not Responsive" at bounding box center [215, 293] width 180 height 18
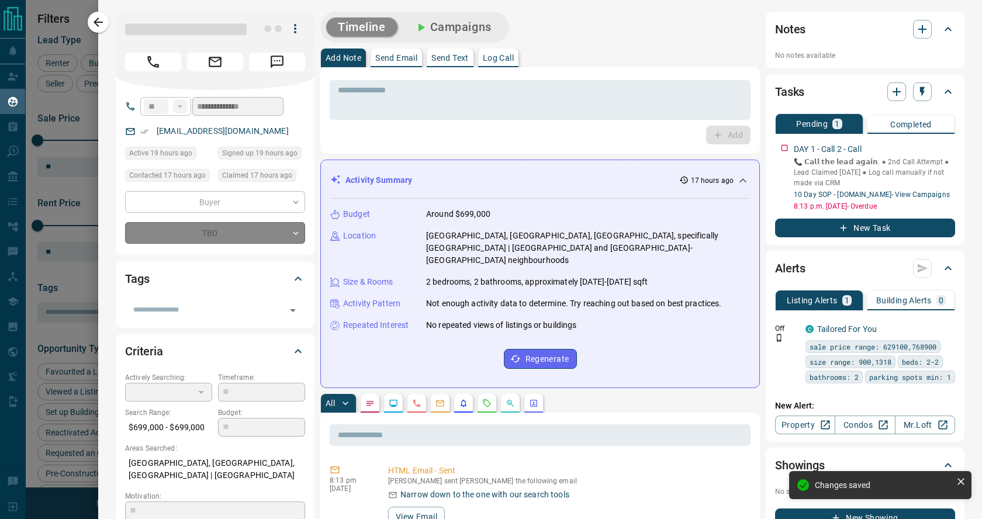
type input "*"
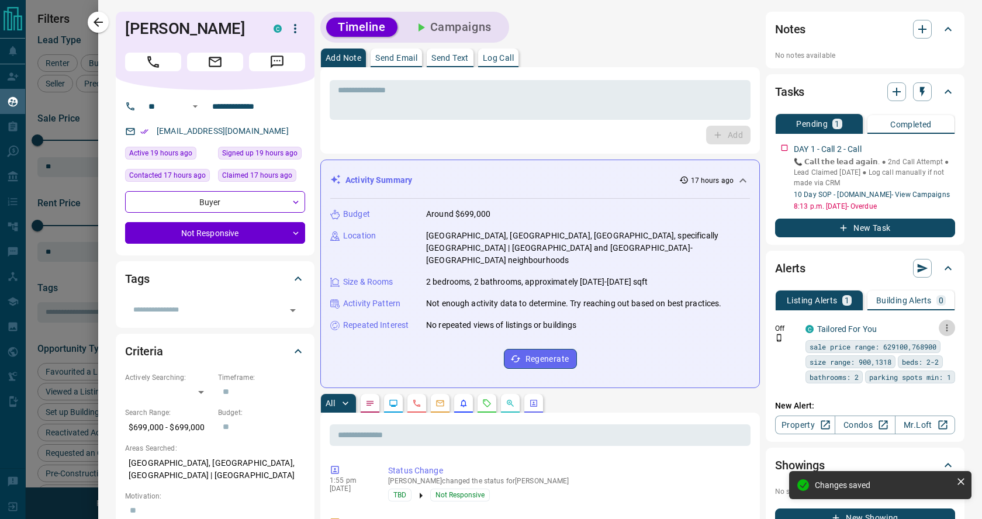
click at [948, 329] on icon "button" at bounding box center [947, 328] width 11 height 11
click at [931, 369] on link "Edit" at bounding box center [926, 368] width 26 height 11
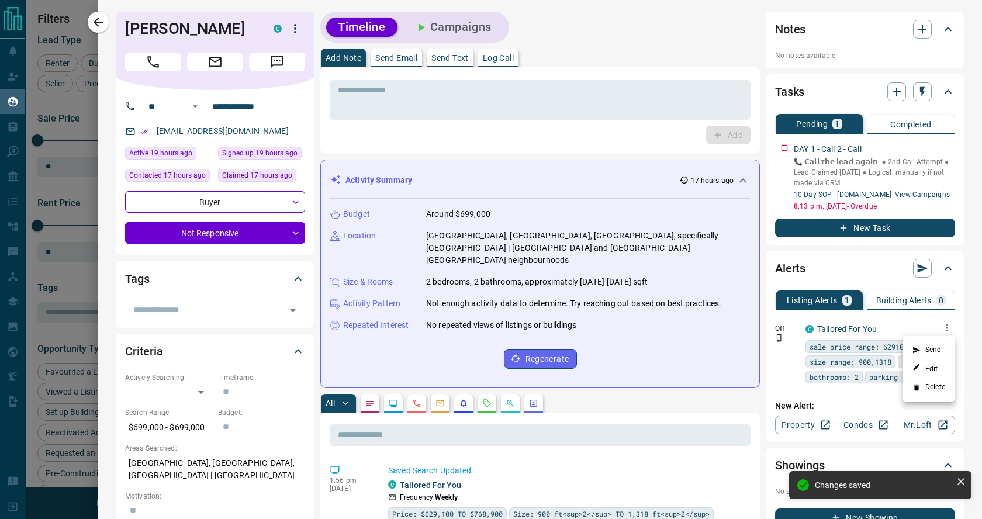
click at [104, 22] on div at bounding box center [491, 259] width 982 height 519
click at [104, 22] on icon "button" at bounding box center [98, 22] width 14 height 14
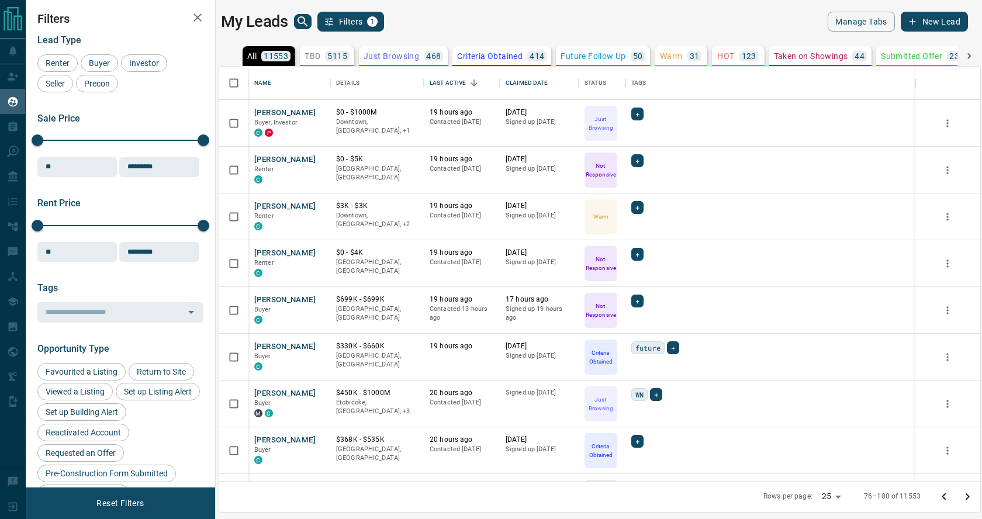
click at [312, 57] on p "TBD" at bounding box center [313, 56] width 16 height 8
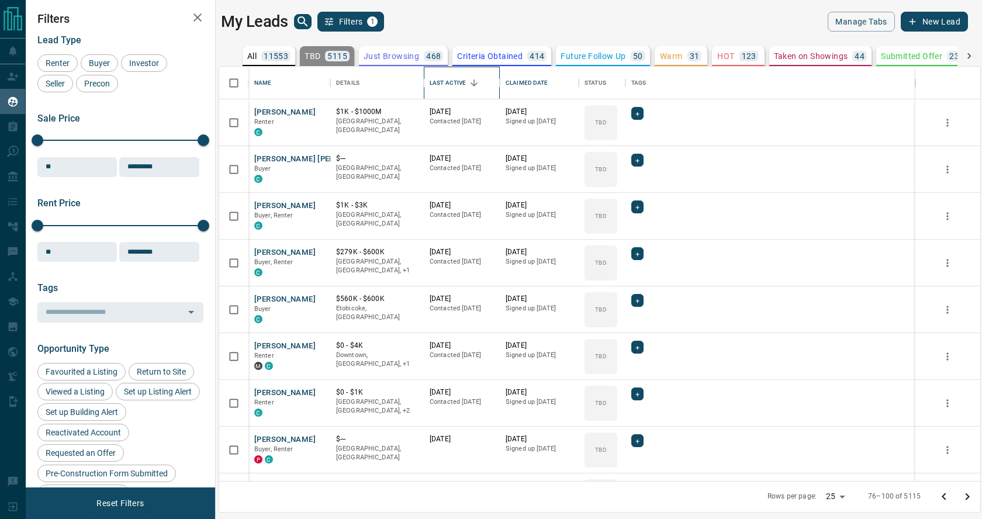
click at [450, 81] on div "Last Active" at bounding box center [448, 83] width 36 height 33
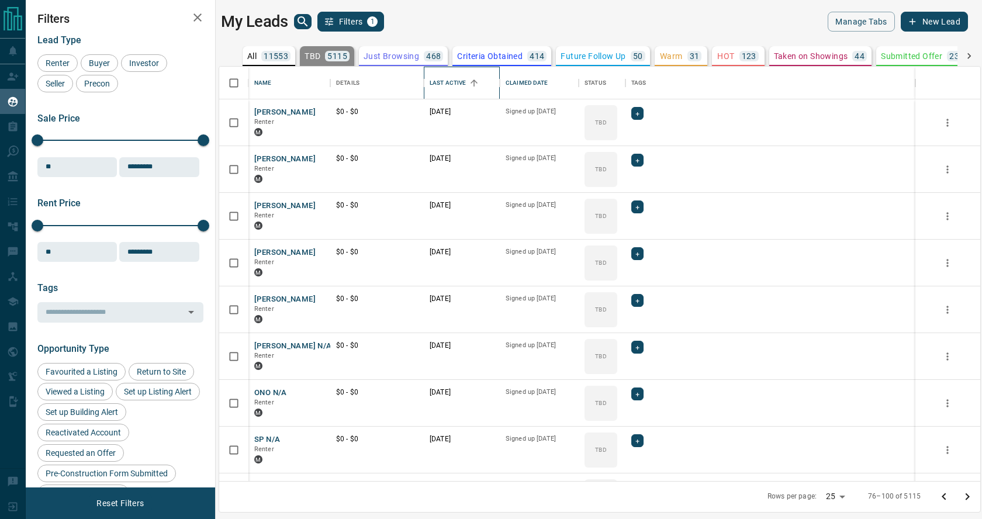
click at [450, 81] on div "Last Active" at bounding box center [448, 83] width 36 height 33
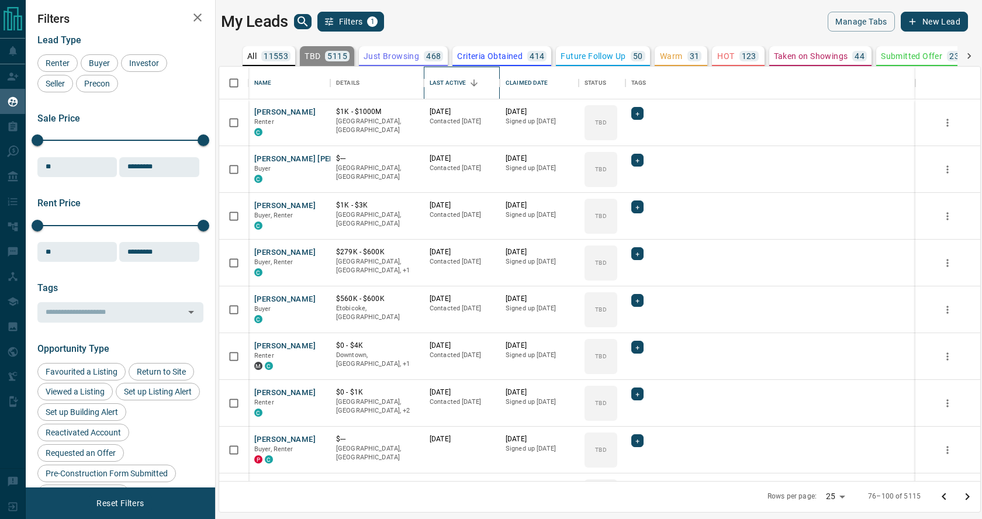
click at [450, 81] on div "Last Active" at bounding box center [448, 83] width 36 height 33
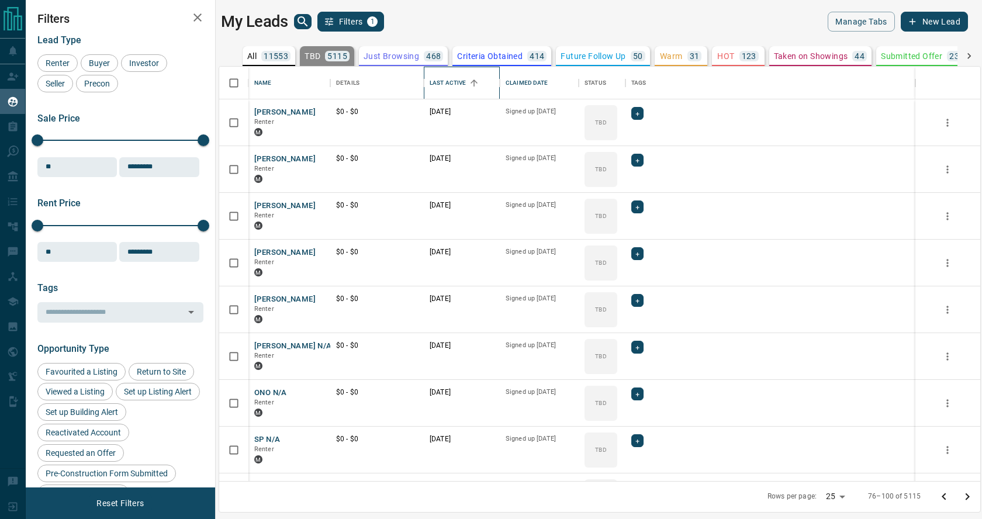
click at [450, 81] on div "Last Active" at bounding box center [448, 83] width 36 height 33
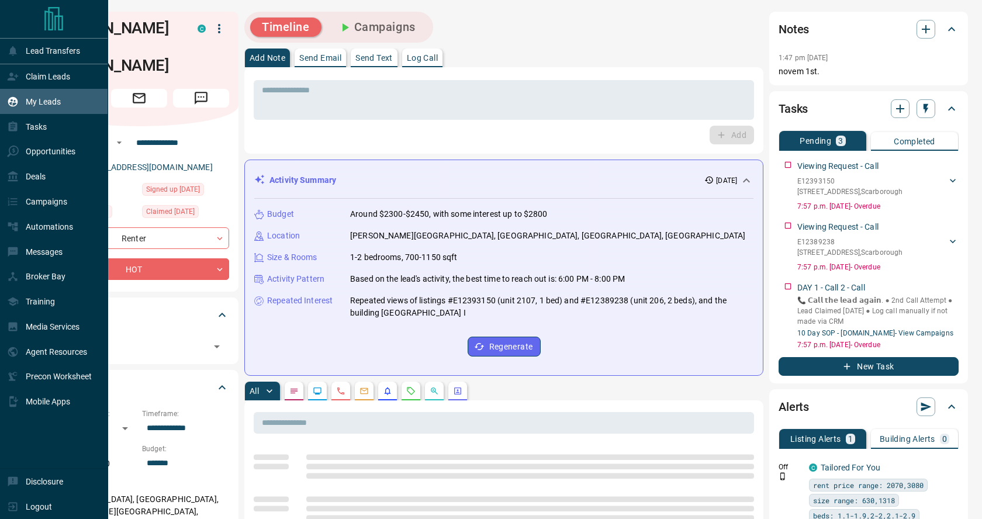
click at [51, 102] on p "My Leads" at bounding box center [43, 101] width 35 height 9
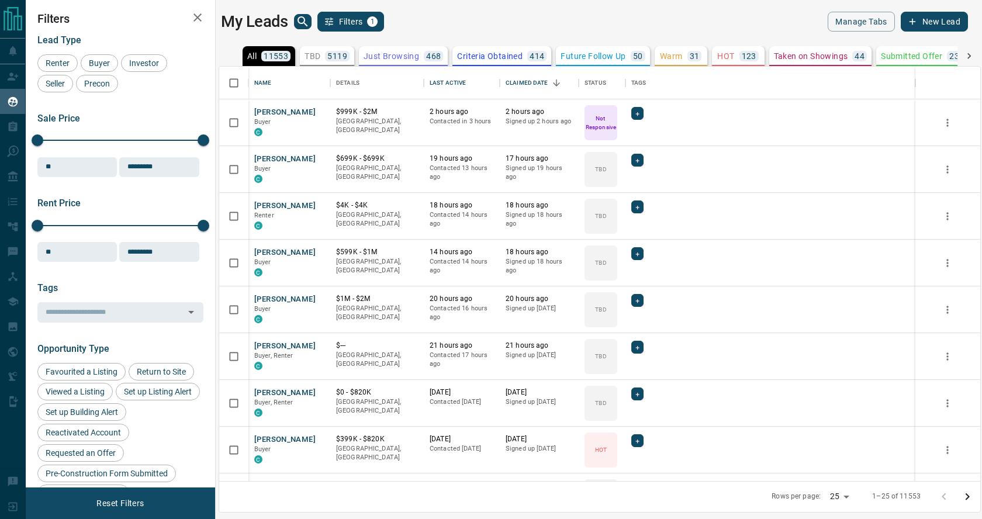
scroll to position [414, 761]
click at [301, 19] on icon "search button" at bounding box center [303, 22] width 14 height 14
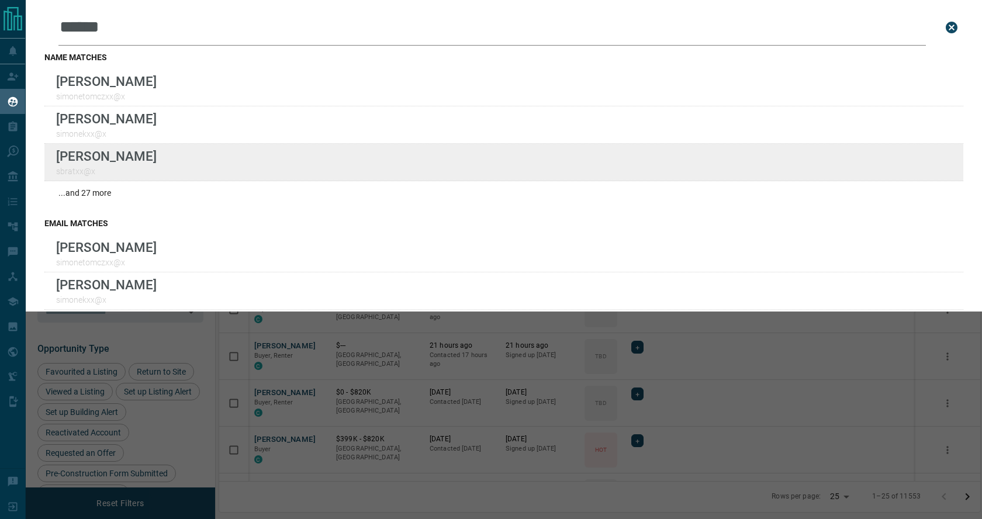
type input "******"
click at [0, 0] on div "Lead Transfers Claim Leads My Leads Tasks Opportunities Deals Campaigns Automat…" at bounding box center [491, 252] width 982 height 505
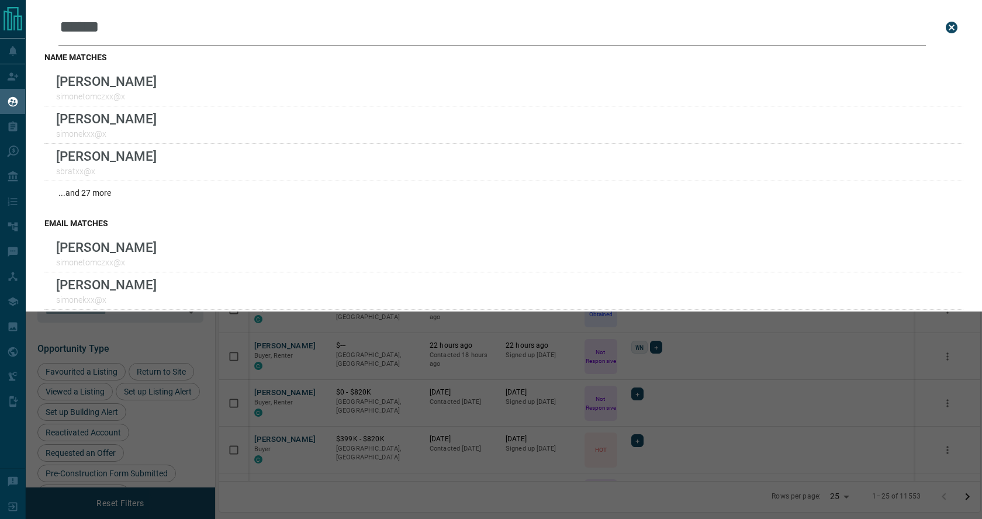
click at [951, 29] on icon "close search bar" at bounding box center [952, 27] width 14 height 14
